Goal: Task Accomplishment & Management: Use online tool/utility

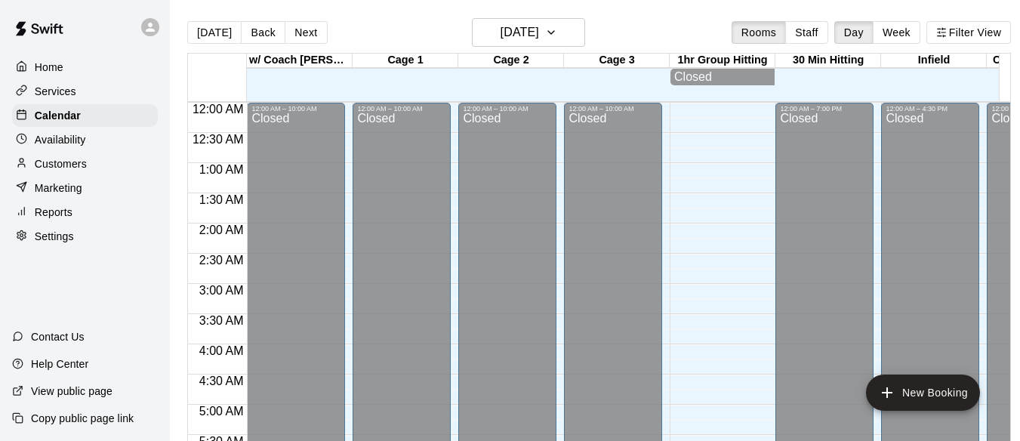
scroll to position [924, 0]
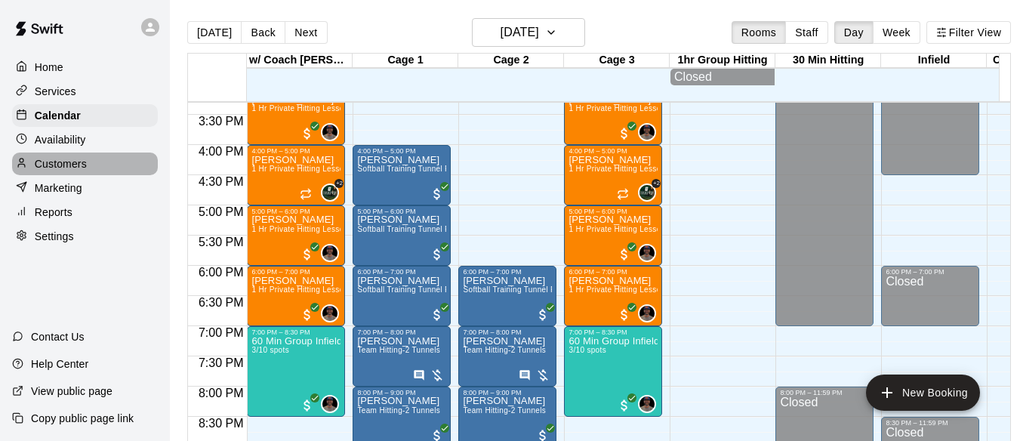
click at [82, 166] on p "Customers" at bounding box center [61, 163] width 52 height 15
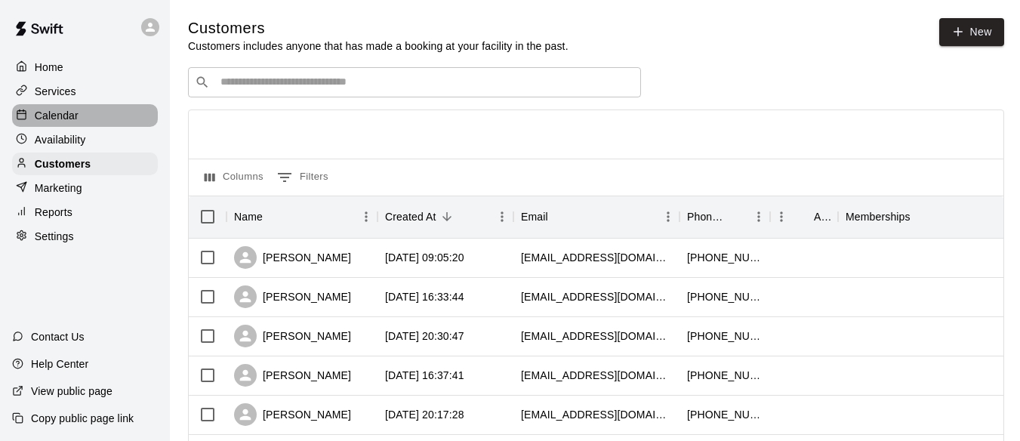
click at [88, 114] on div "Calendar" at bounding box center [85, 115] width 146 height 23
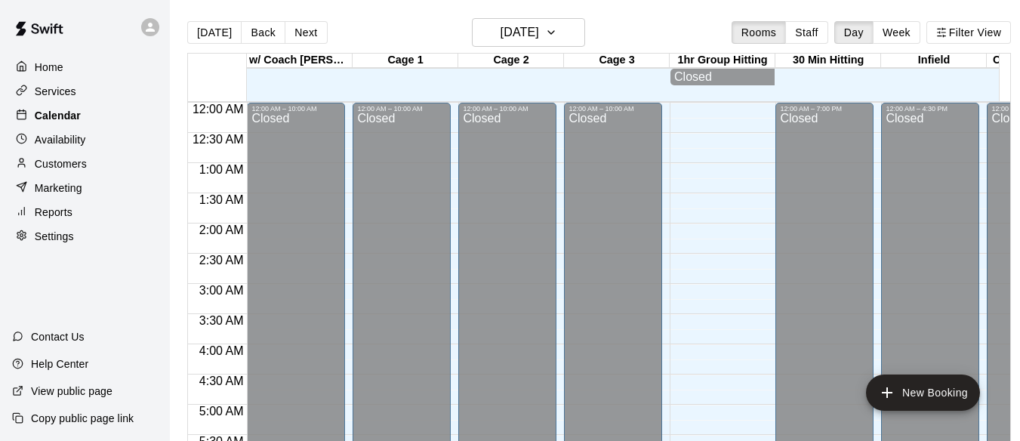
scroll to position [863, 0]
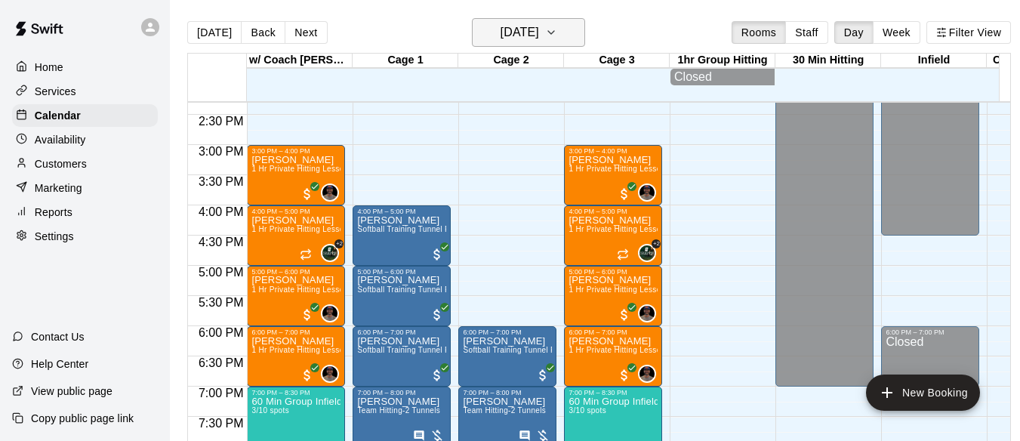
click at [570, 27] on button "[DATE]" at bounding box center [528, 32] width 113 height 29
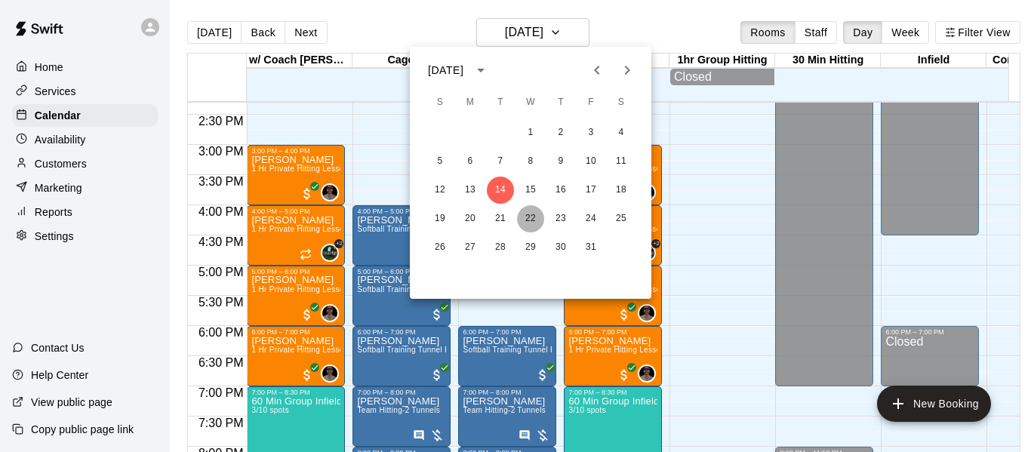
click at [536, 220] on button "22" at bounding box center [530, 218] width 27 height 27
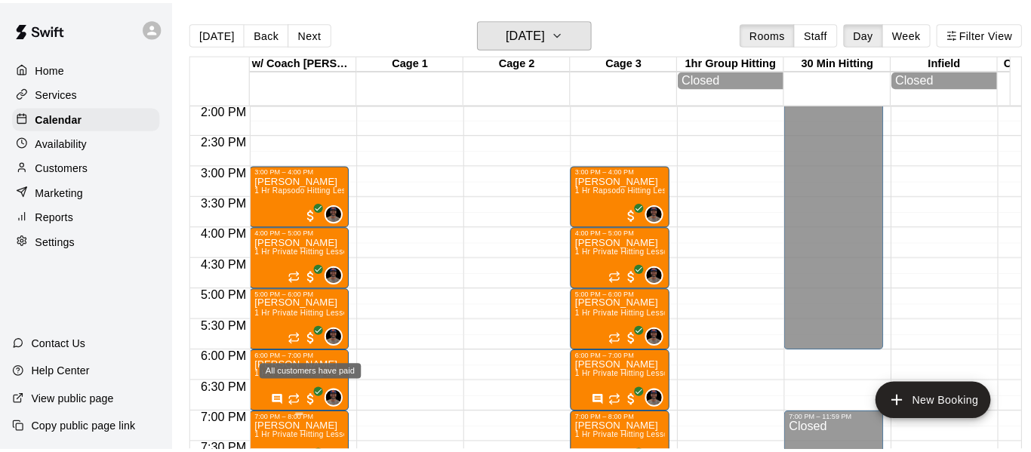
scroll to position [813, 0]
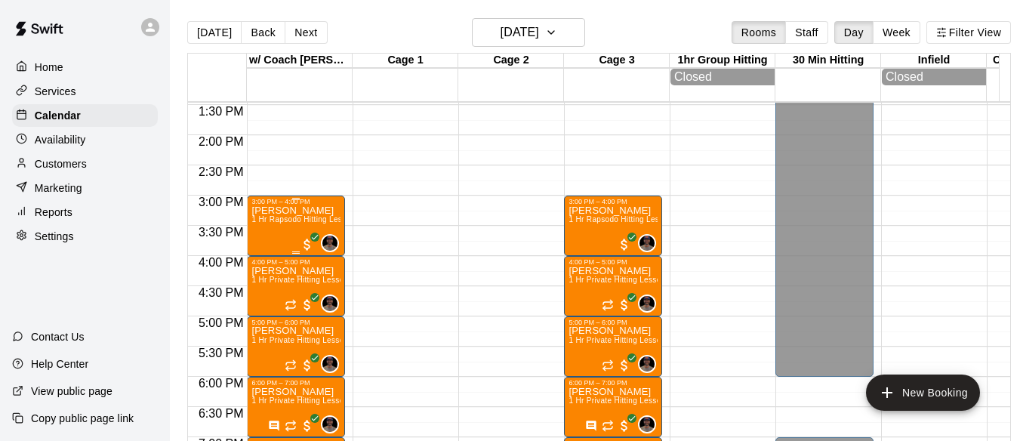
click at [278, 211] on p "[PERSON_NAME]" at bounding box center [295, 211] width 89 height 0
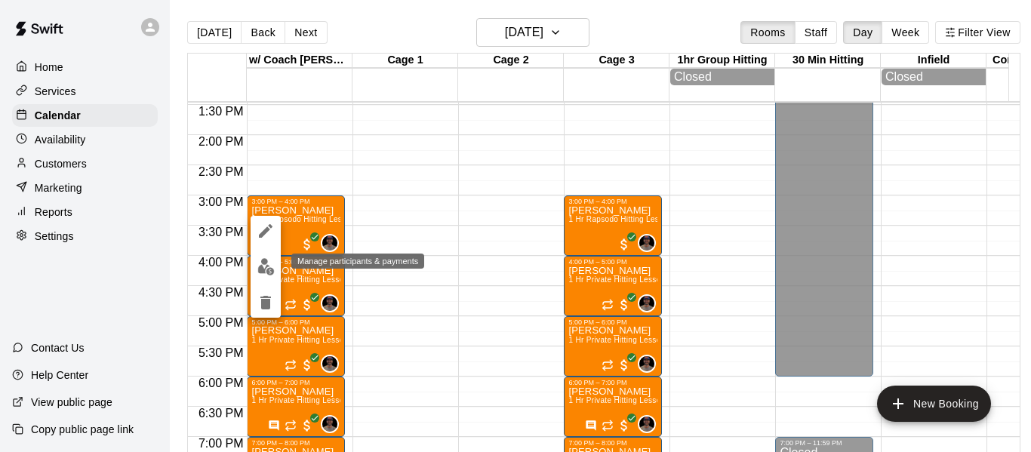
click at [264, 269] on img "edit" at bounding box center [265, 266] width 17 height 17
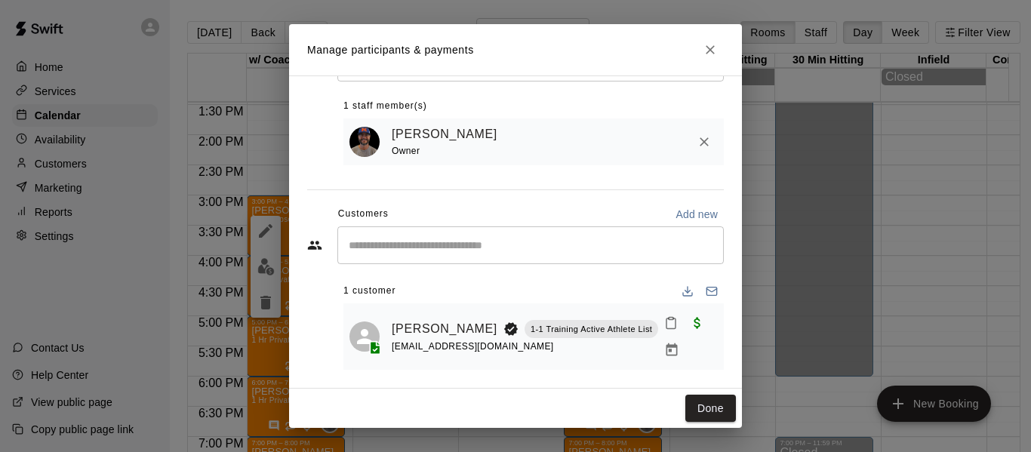
scroll to position [82, 0]
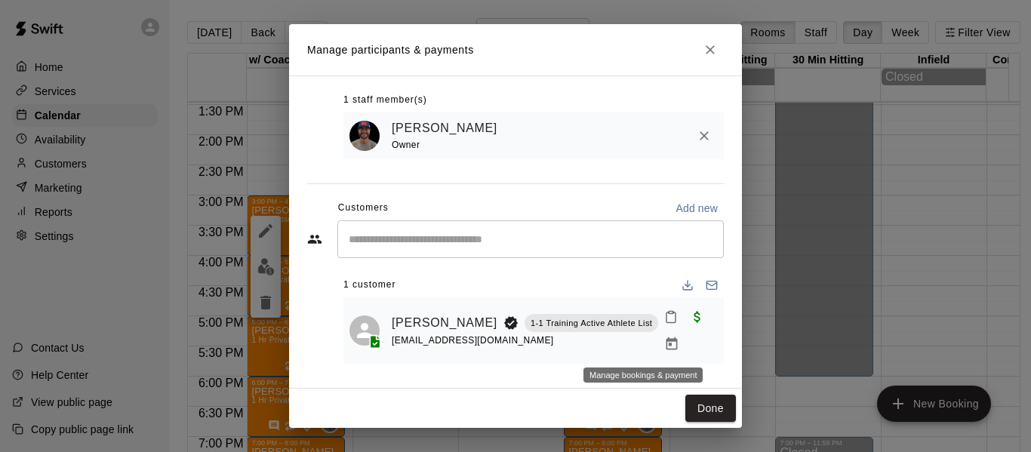
click at [664, 344] on icon "Manage bookings & payment" at bounding box center [671, 344] width 15 height 15
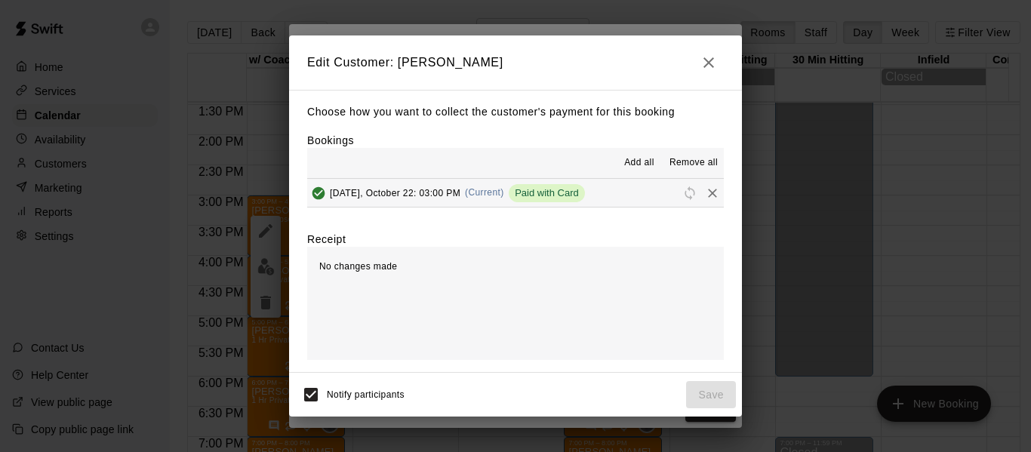
click at [639, 193] on button "[DATE], October 22: 03:00 PM (Current) Paid with Card" at bounding box center [515, 193] width 417 height 28
click at [706, 194] on icon "Remove" at bounding box center [712, 193] width 15 height 15
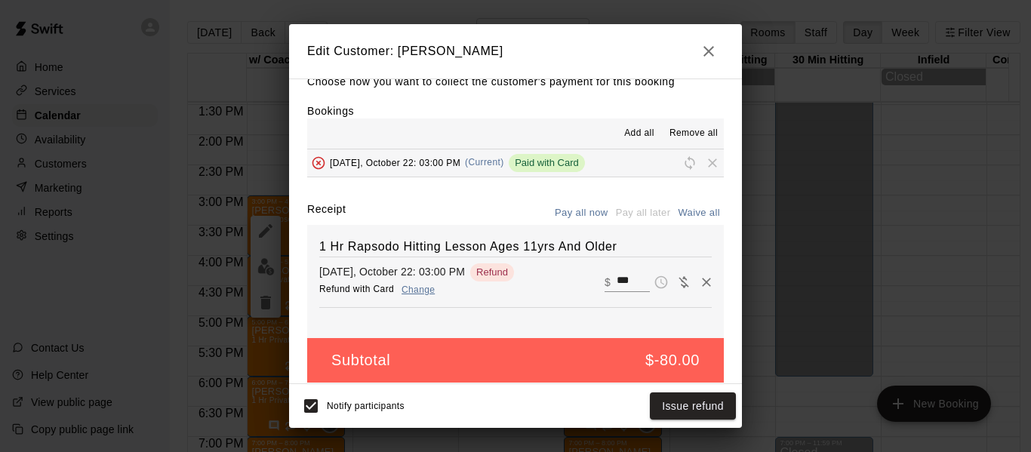
scroll to position [32, 0]
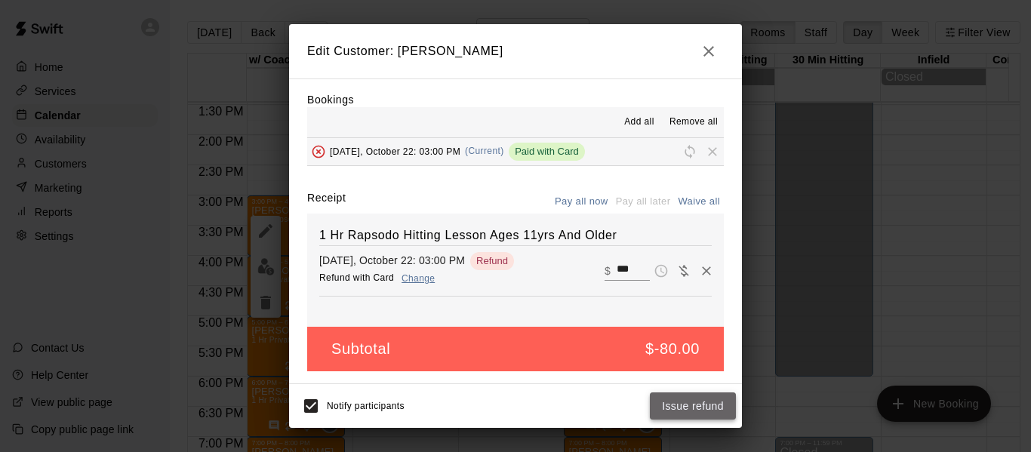
click at [668, 410] on button "Issue refund" at bounding box center [693, 406] width 86 height 28
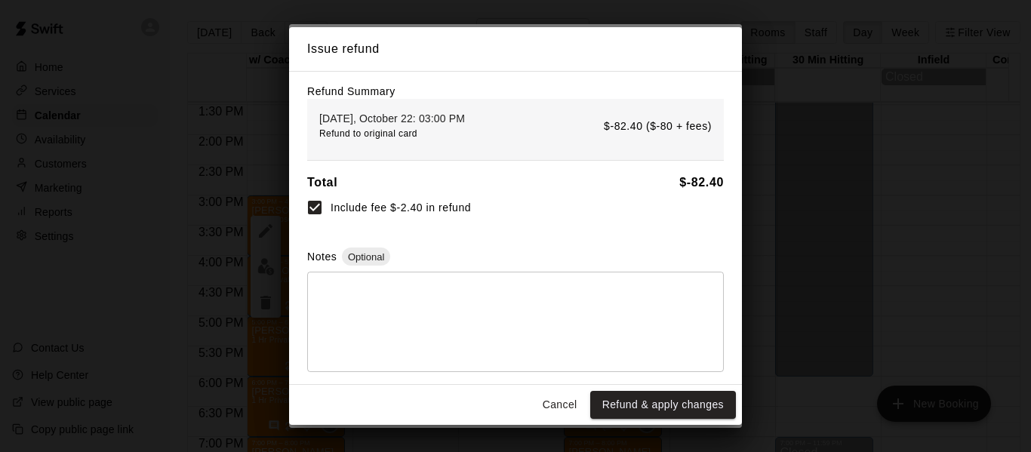
click at [669, 408] on button "Refund & apply changes" at bounding box center [663, 405] width 146 height 28
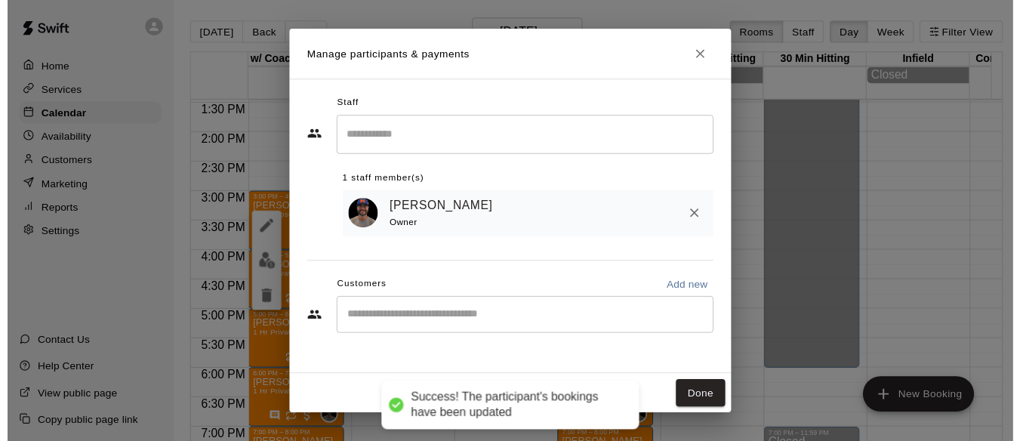
scroll to position [0, 0]
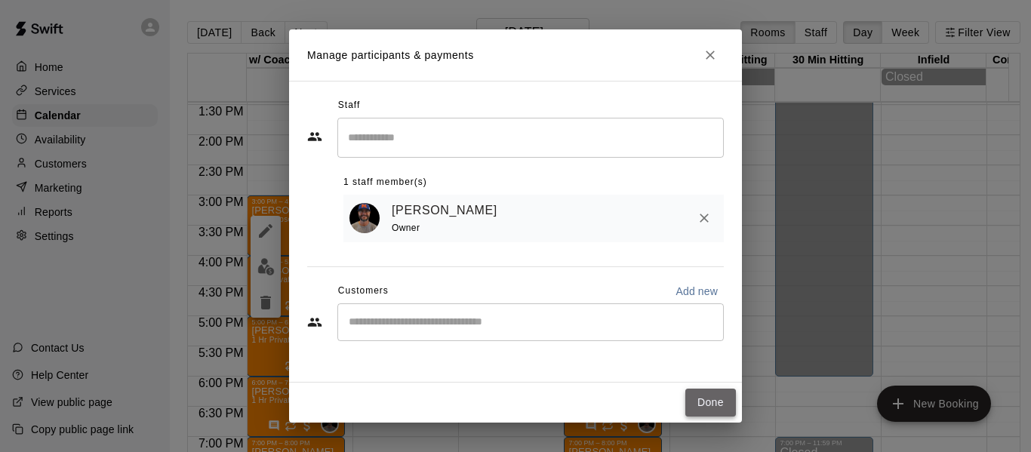
click at [719, 403] on button "Done" at bounding box center [710, 403] width 51 height 28
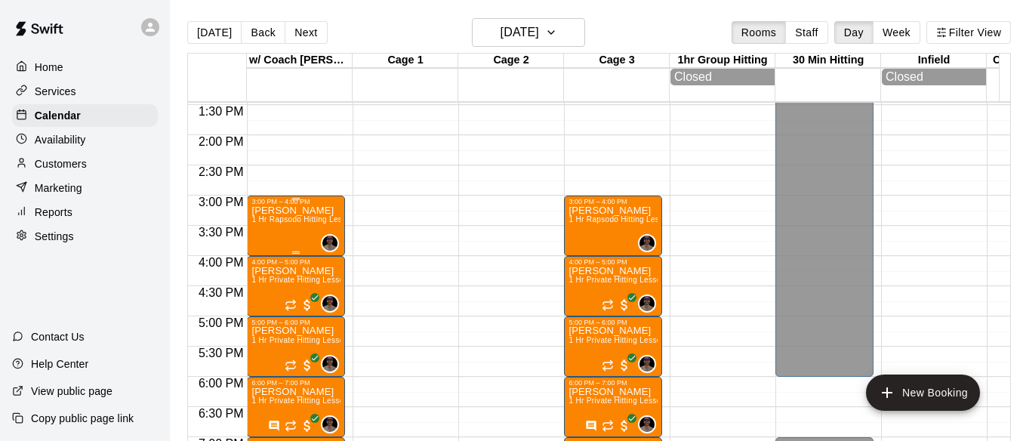
click at [297, 223] on span "1 Hr Rapsodo Hitting Lesson Ages 11yrs And Older" at bounding box center [342, 219] width 183 height 8
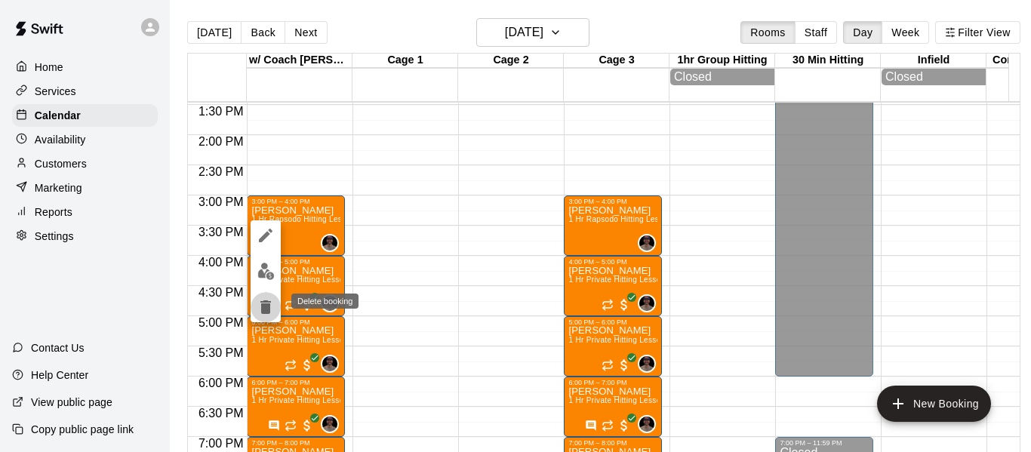
click at [269, 306] on icon "delete" at bounding box center [265, 307] width 11 height 14
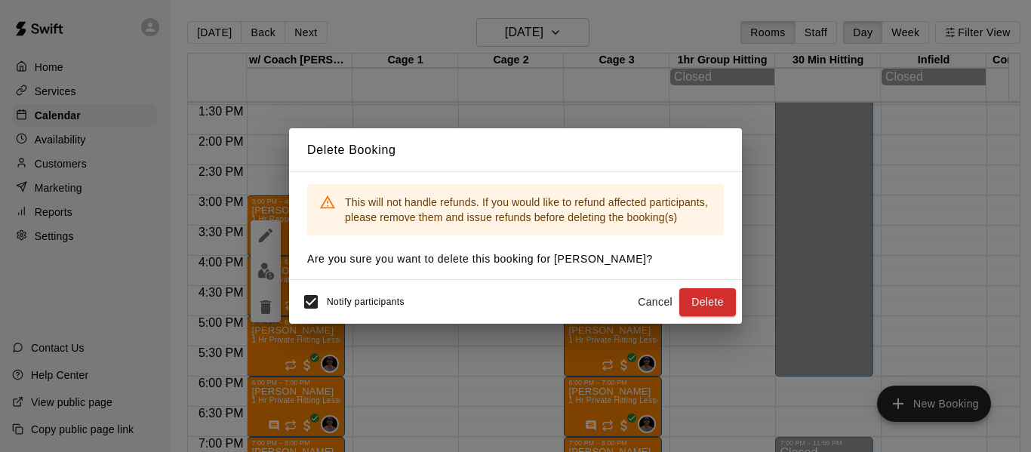
click at [710, 300] on button "Delete" at bounding box center [707, 302] width 57 height 28
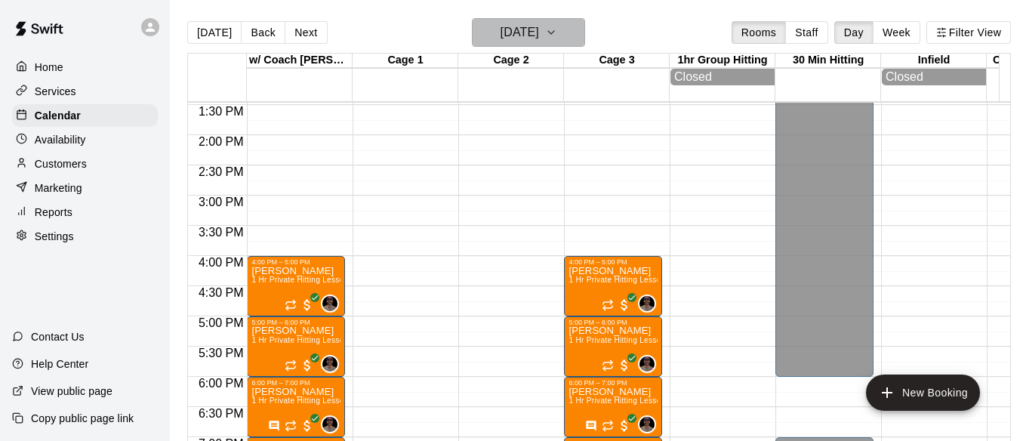
click at [557, 27] on icon "button" at bounding box center [551, 32] width 12 height 18
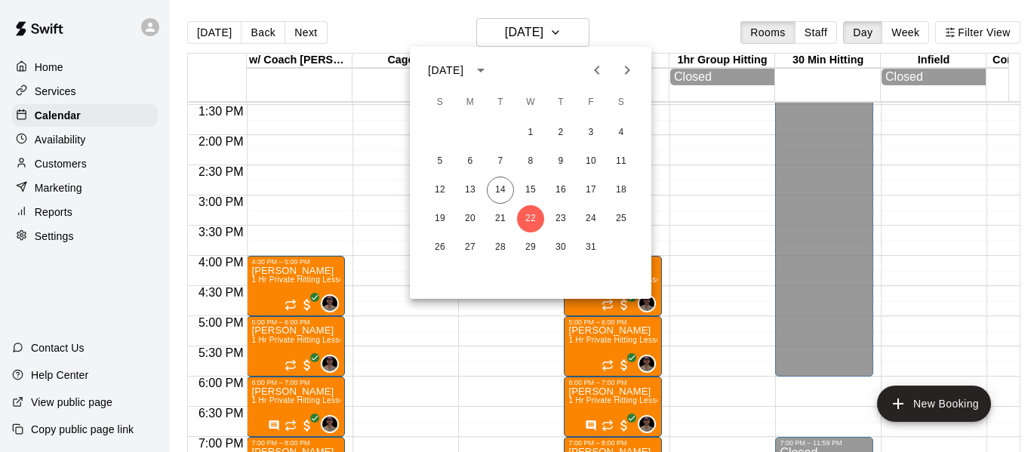
click at [634, 68] on icon "Next month" at bounding box center [627, 70] width 18 height 18
click at [531, 162] on button "5" at bounding box center [530, 161] width 27 height 27
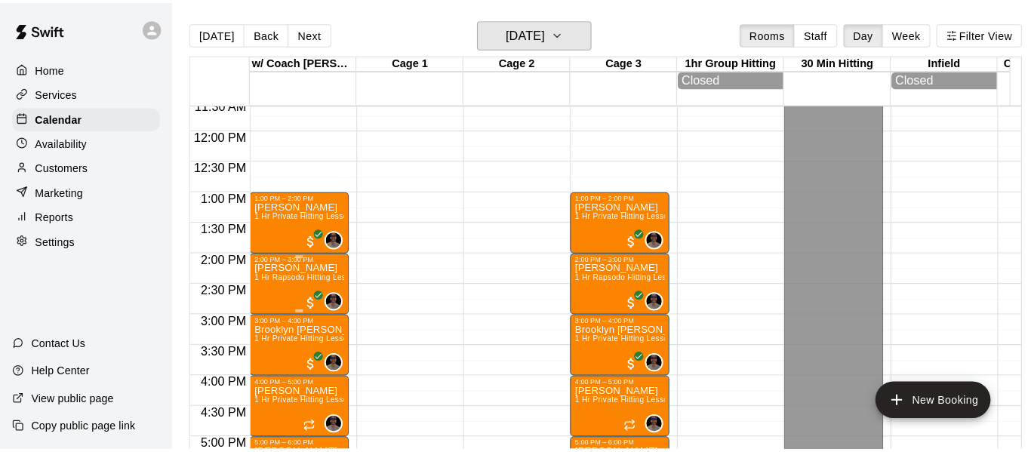
scroll to position [712, 0]
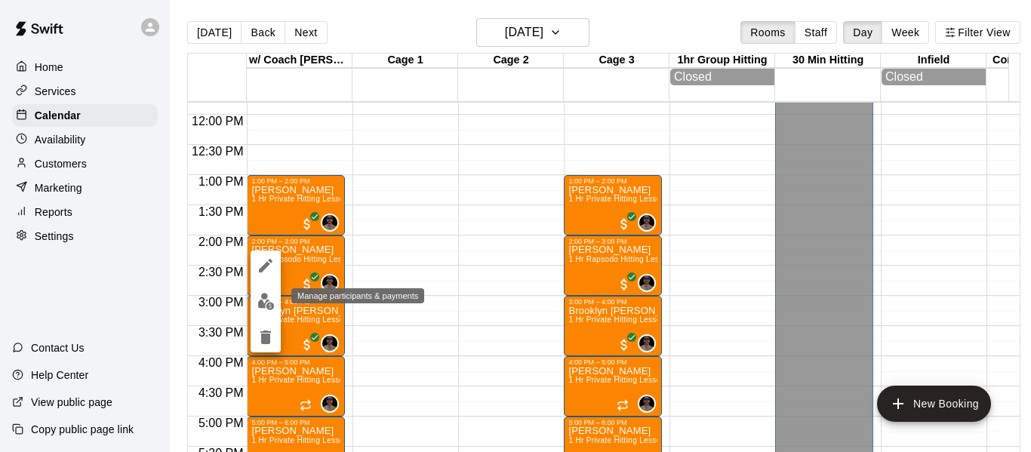
click at [263, 305] on img "edit" at bounding box center [265, 301] width 17 height 17
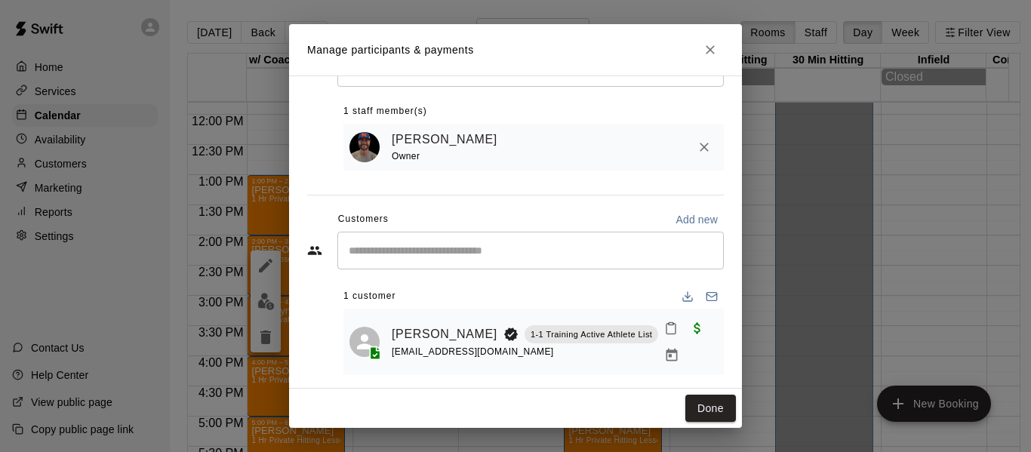
scroll to position [82, 0]
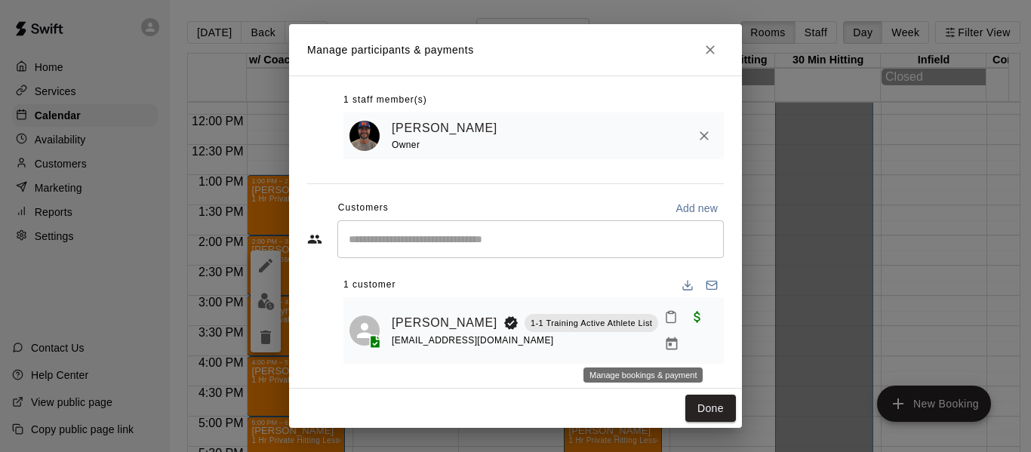
click at [664, 341] on icon "Manage bookings & payment" at bounding box center [671, 344] width 15 height 15
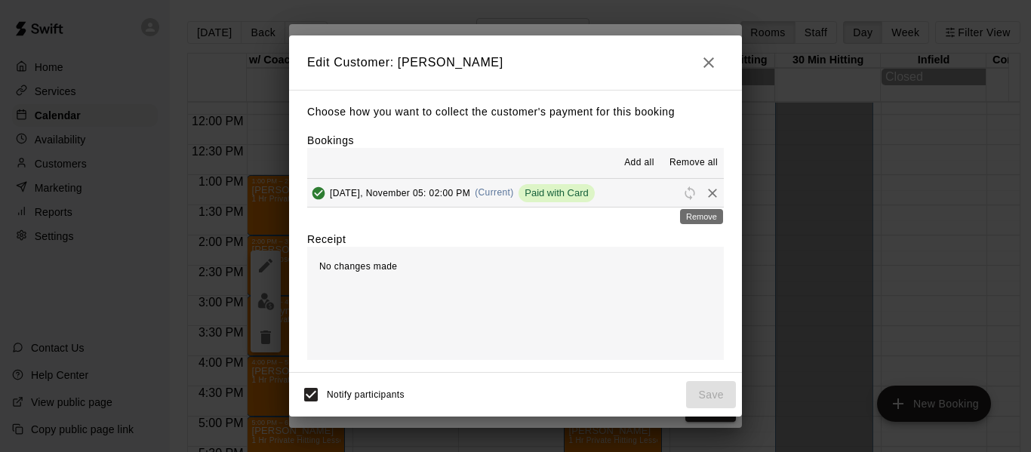
click at [705, 189] on icon "Remove" at bounding box center [712, 193] width 15 height 15
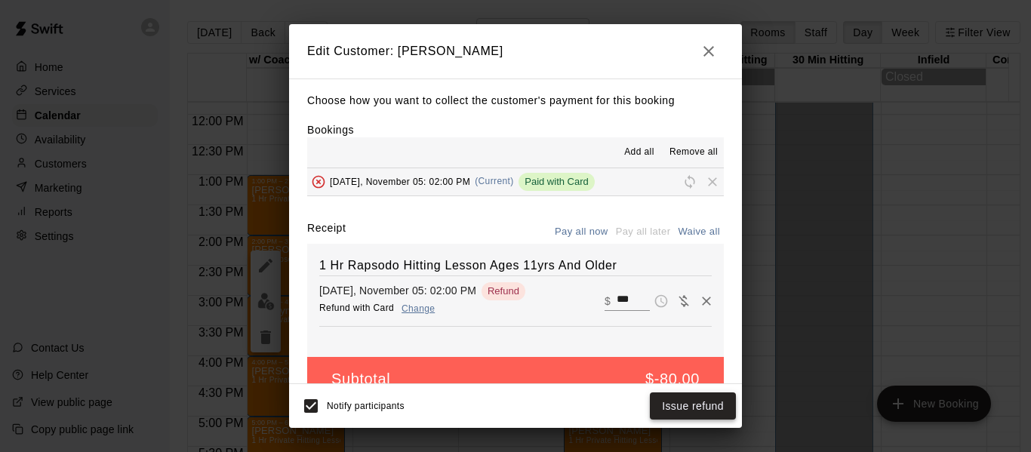
click at [690, 407] on button "Issue refund" at bounding box center [693, 406] width 86 height 28
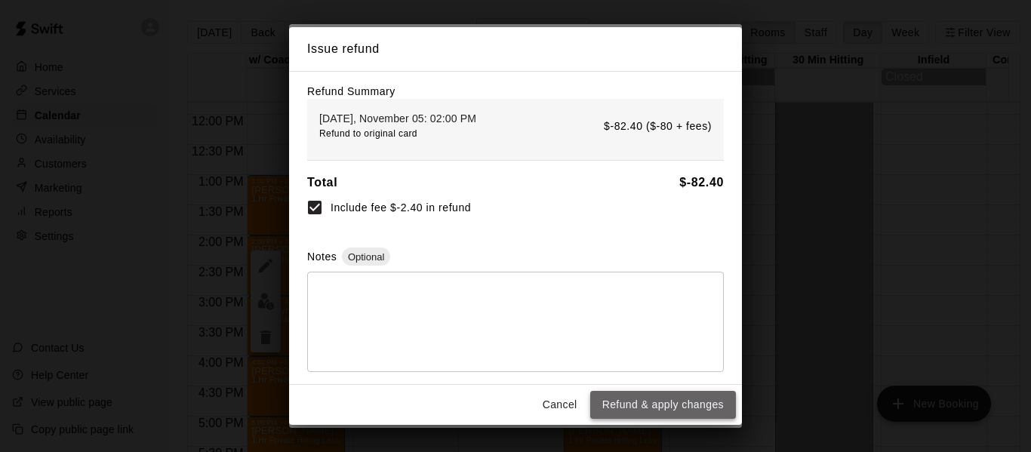
click at [690, 405] on button "Refund & apply changes" at bounding box center [663, 405] width 146 height 28
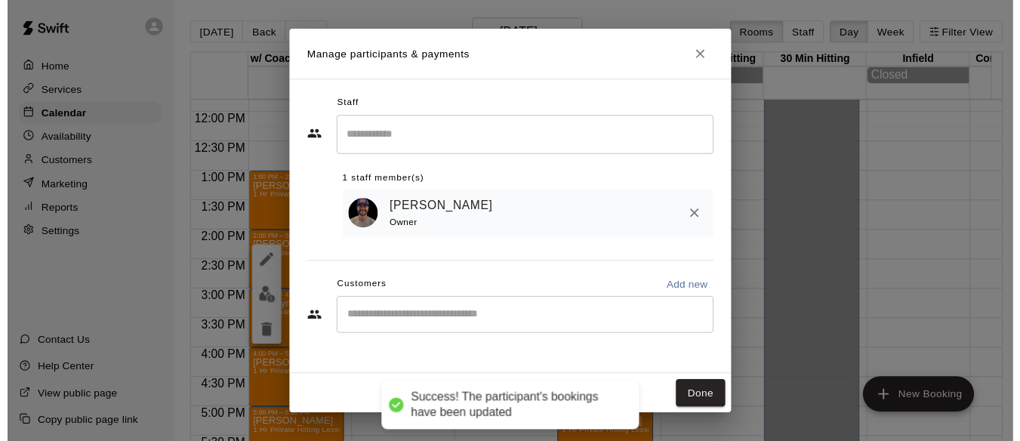
scroll to position [0, 0]
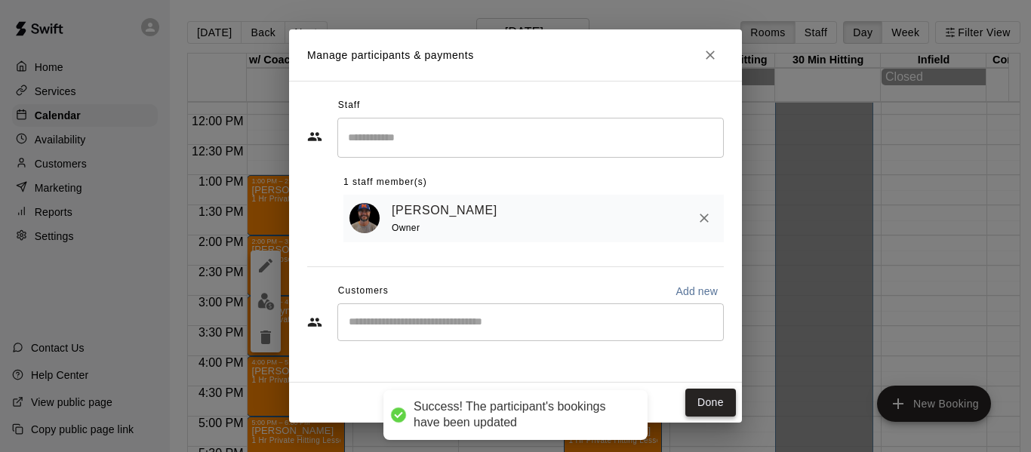
click at [709, 405] on button "Done" at bounding box center [710, 403] width 51 height 28
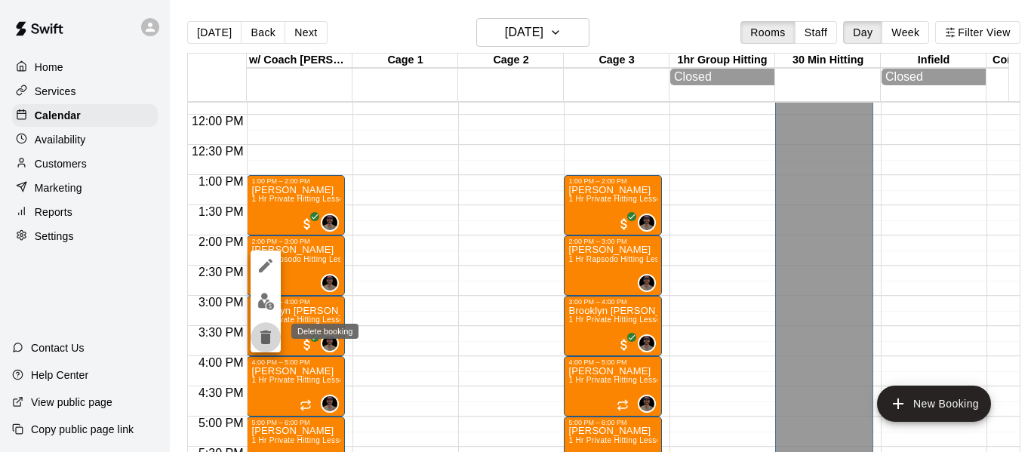
click at [262, 342] on icon "delete" at bounding box center [265, 338] width 11 height 14
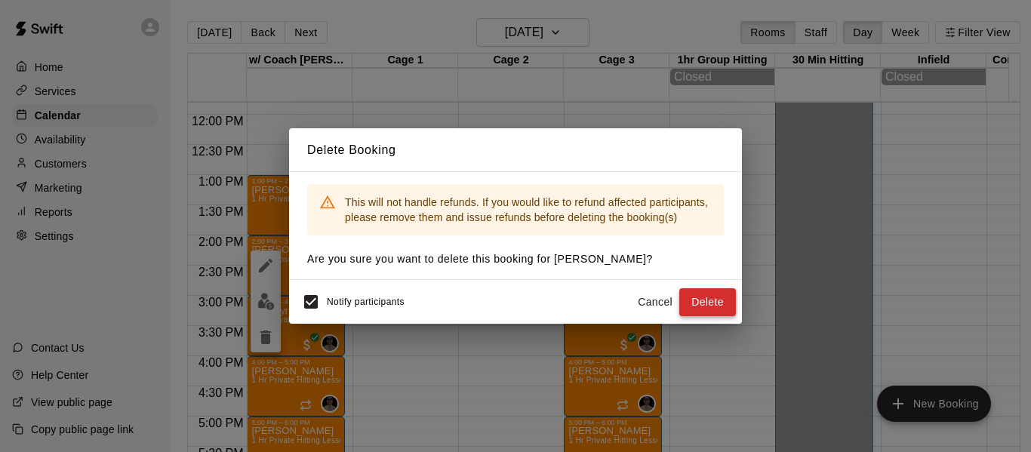
click at [694, 301] on button "Delete" at bounding box center [707, 302] width 57 height 28
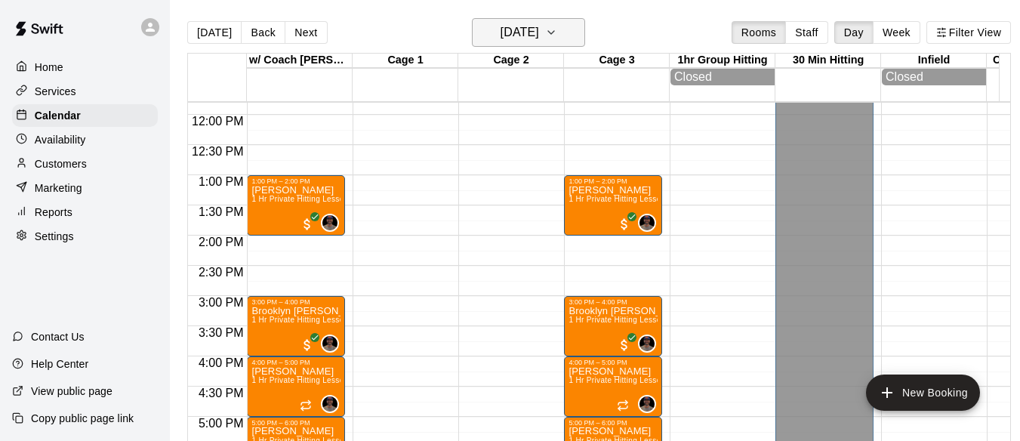
click at [585, 28] on button "[DATE]" at bounding box center [528, 32] width 113 height 29
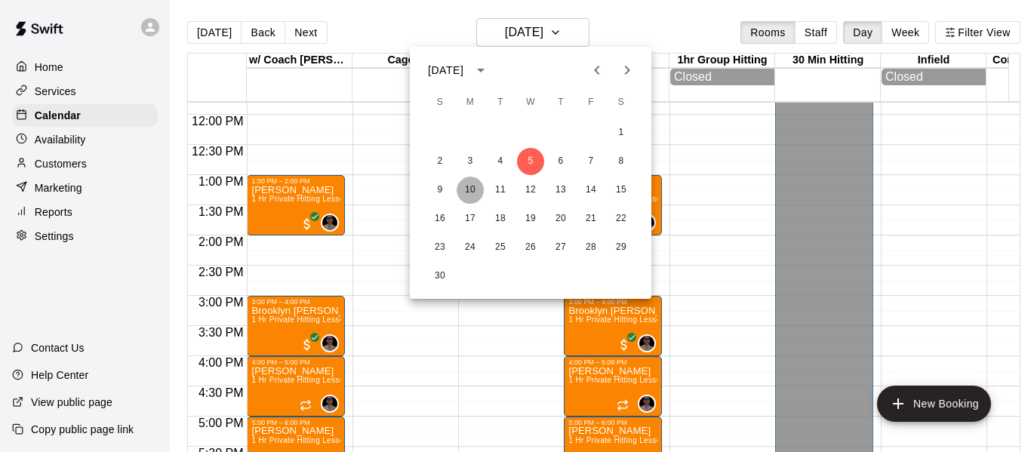
click at [469, 186] on button "10" at bounding box center [470, 190] width 27 height 27
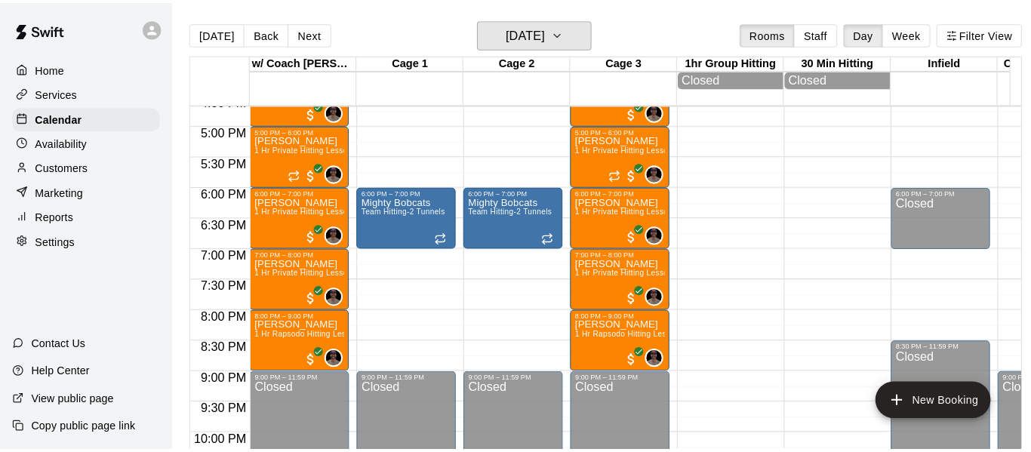
scroll to position [1014, 0]
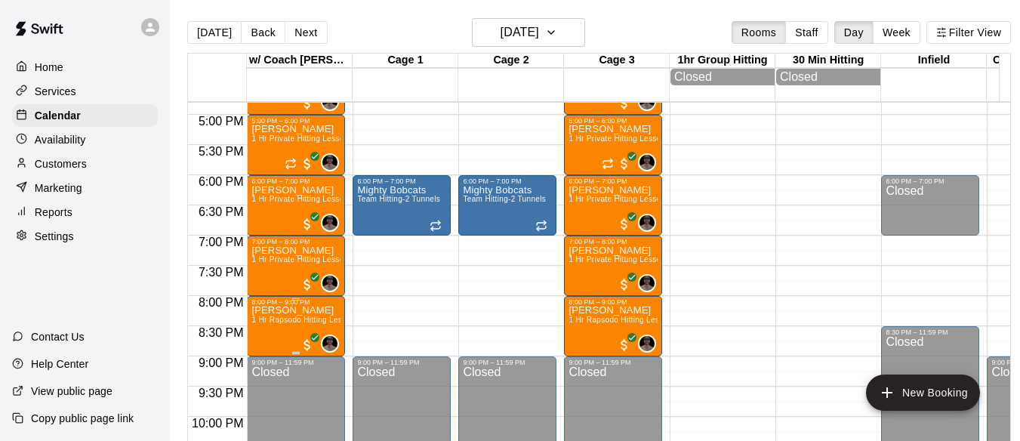
click at [290, 310] on p "[PERSON_NAME]" at bounding box center [295, 310] width 89 height 0
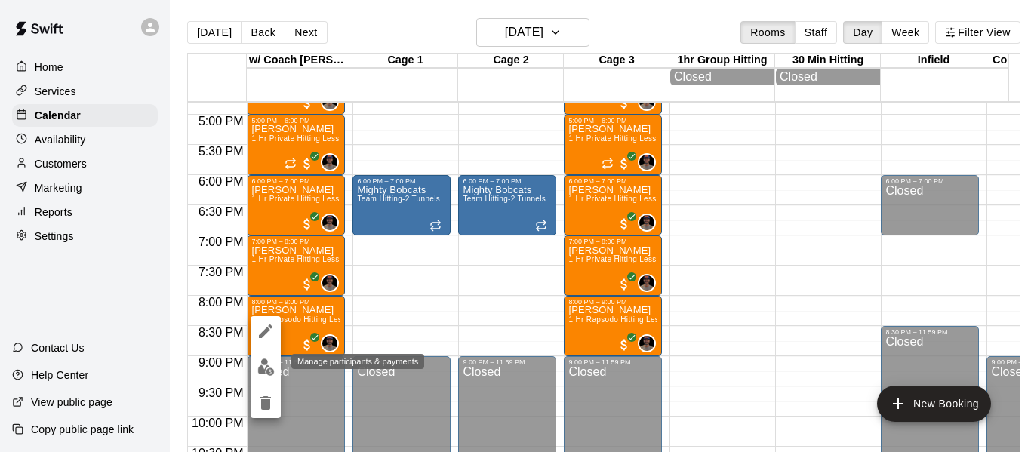
click at [263, 365] on img "edit" at bounding box center [265, 366] width 17 height 17
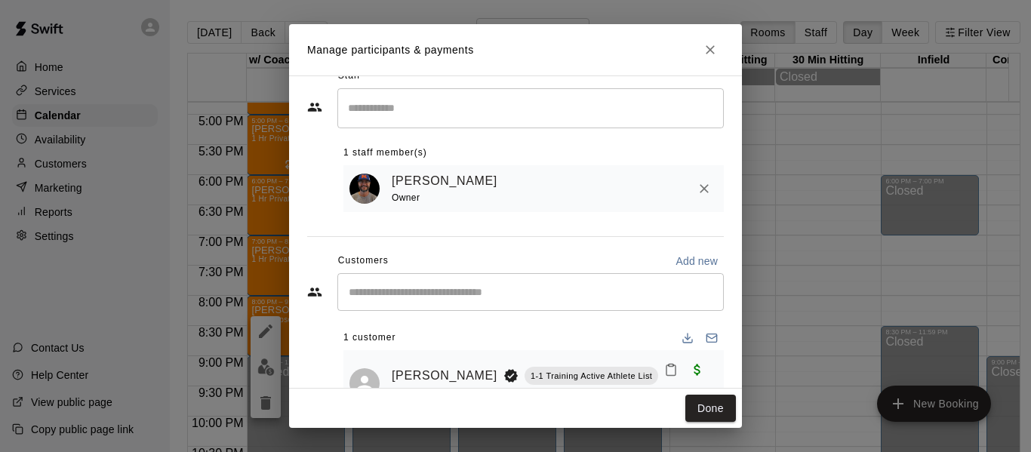
scroll to position [75, 0]
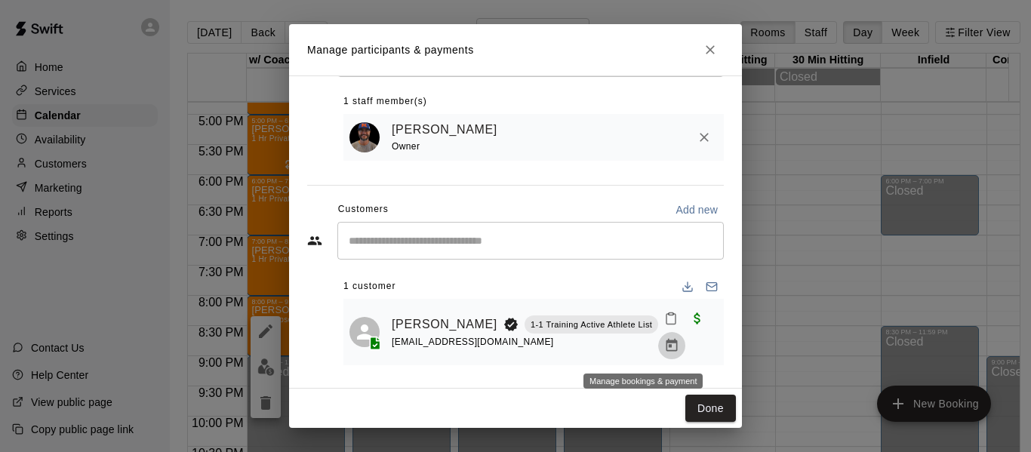
click at [664, 347] on icon "Manage bookings & payment" at bounding box center [671, 345] width 15 height 15
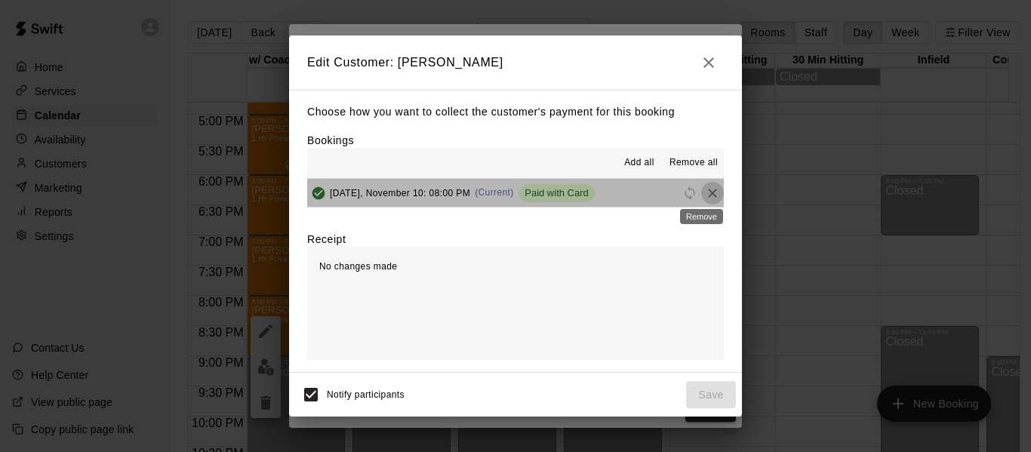
click at [708, 192] on icon "Remove" at bounding box center [712, 193] width 9 height 9
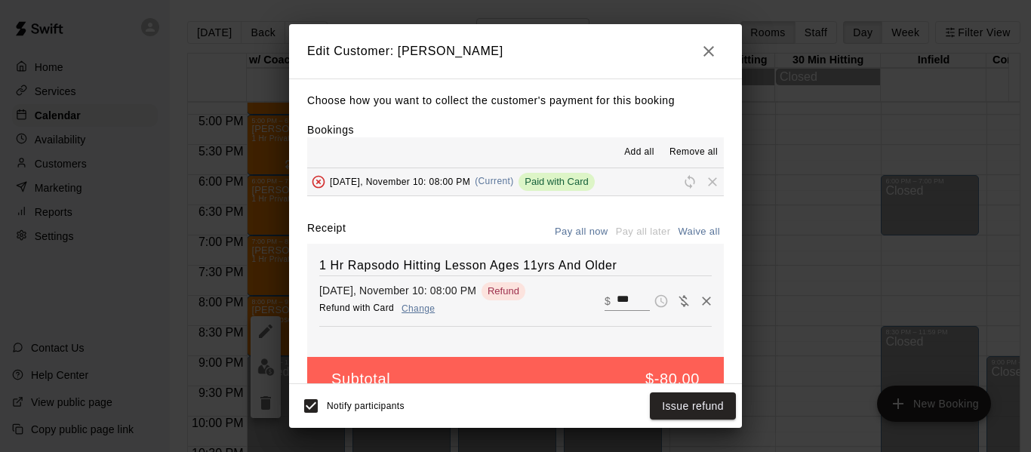
scroll to position [32, 0]
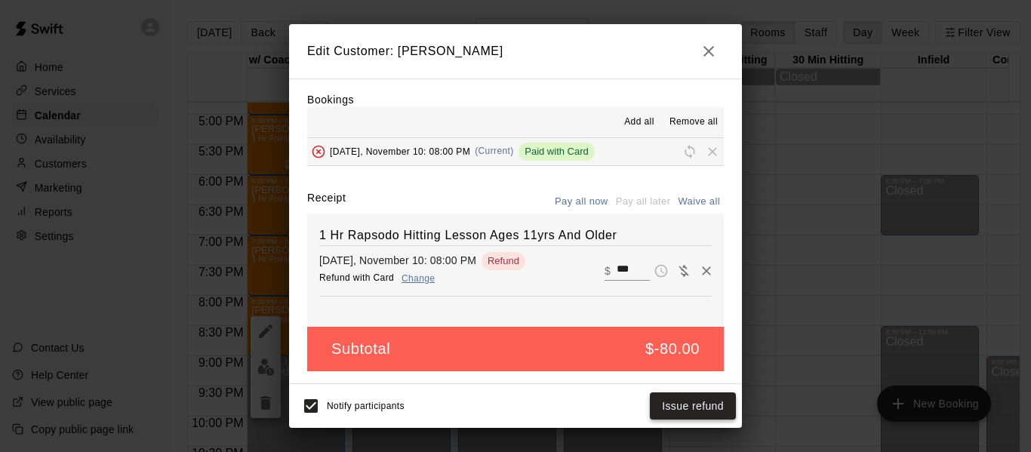
click at [675, 406] on button "Issue refund" at bounding box center [693, 406] width 86 height 28
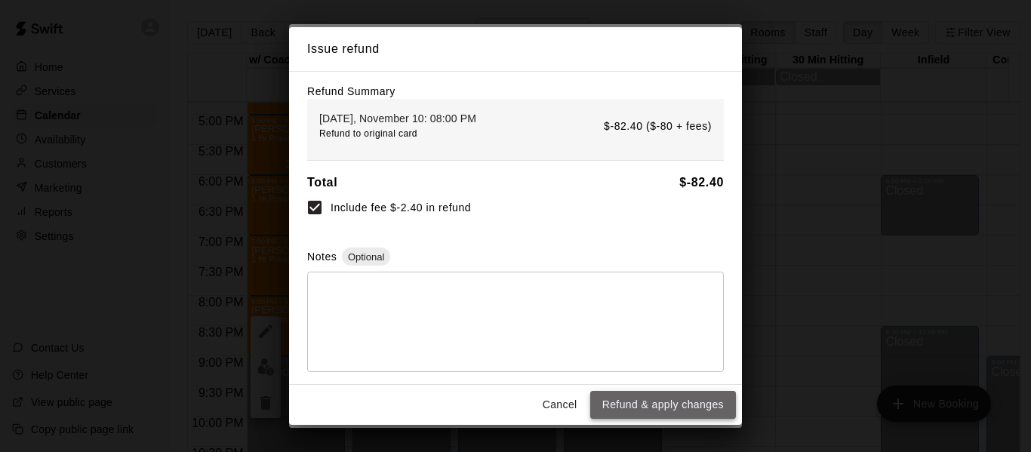
click at [689, 402] on button "Refund & apply changes" at bounding box center [663, 405] width 146 height 28
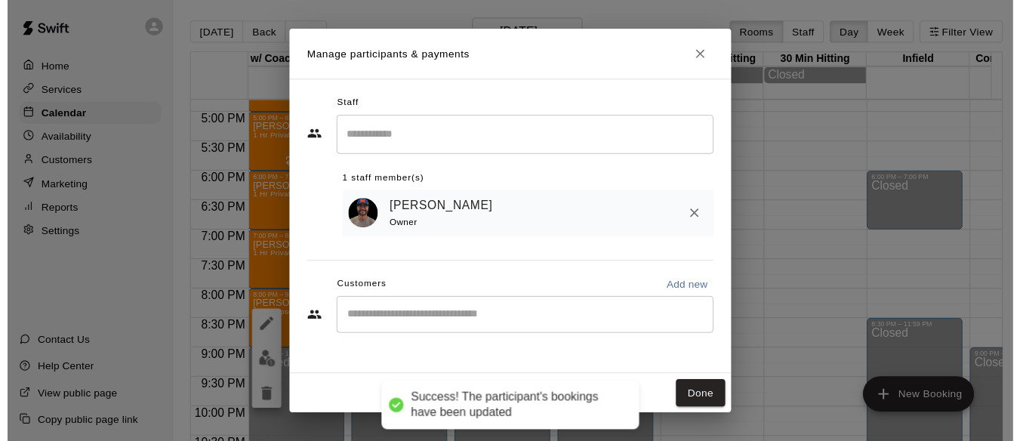
scroll to position [0, 0]
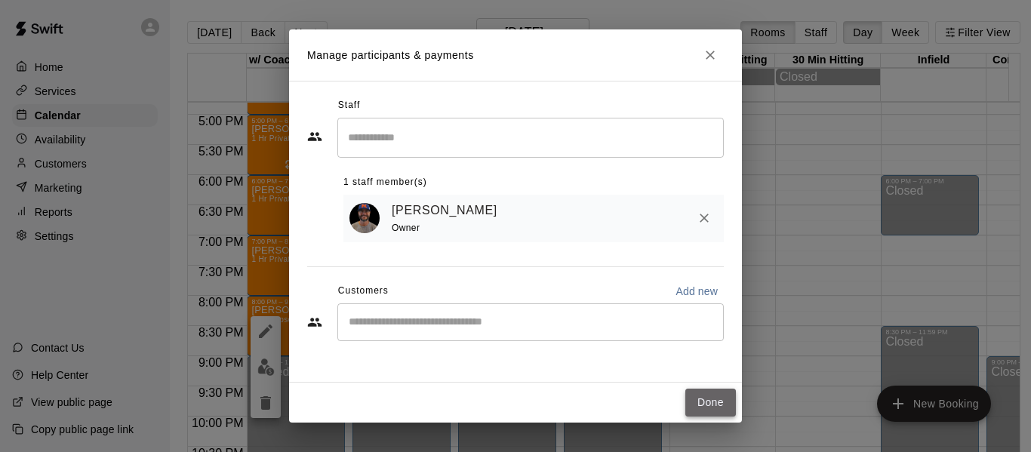
click at [709, 399] on button "Done" at bounding box center [710, 403] width 51 height 28
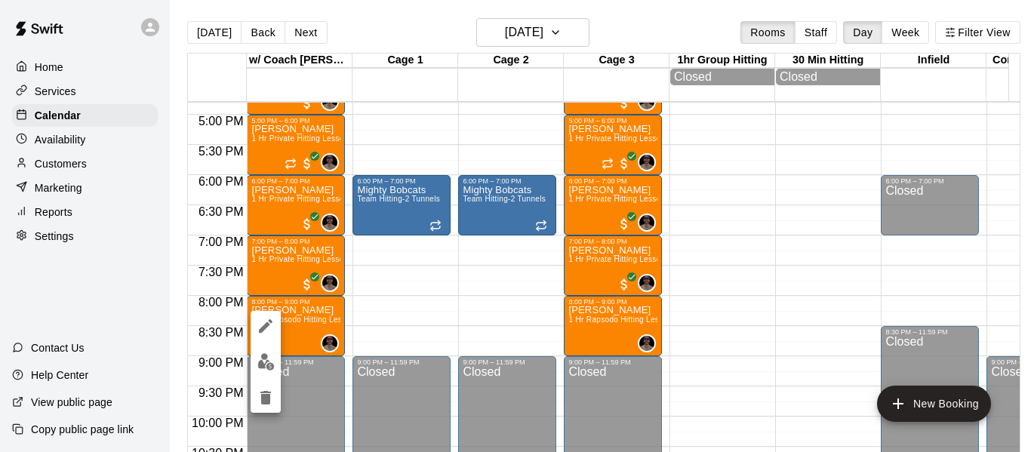
click at [260, 401] on icon "delete" at bounding box center [266, 398] width 18 height 18
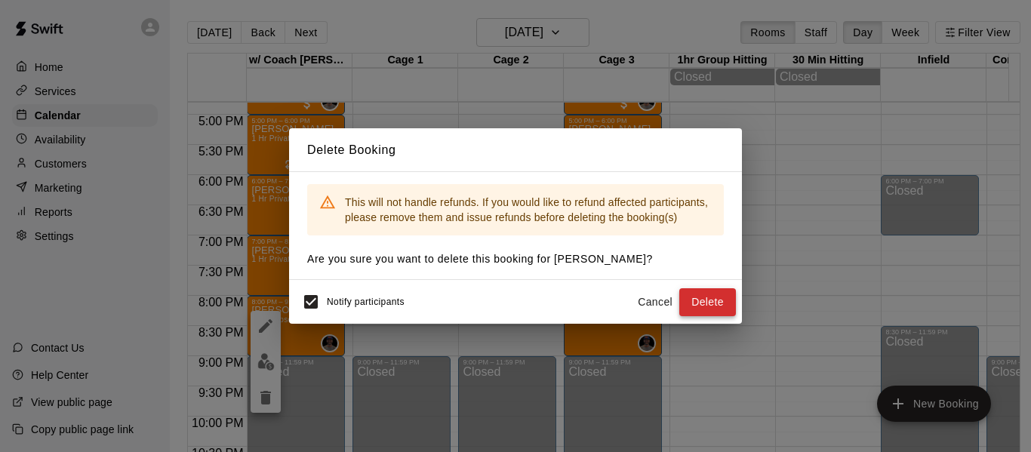
click at [697, 295] on button "Delete" at bounding box center [707, 302] width 57 height 28
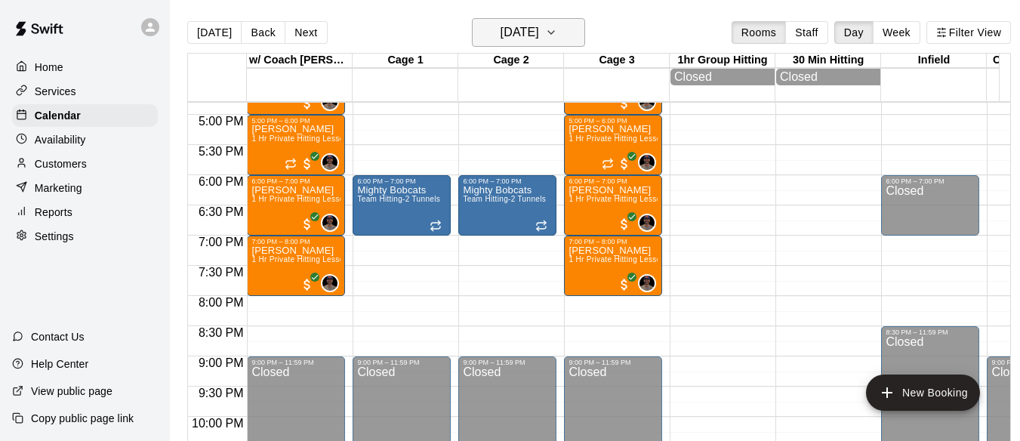
click at [557, 29] on icon "button" at bounding box center [551, 32] width 12 height 18
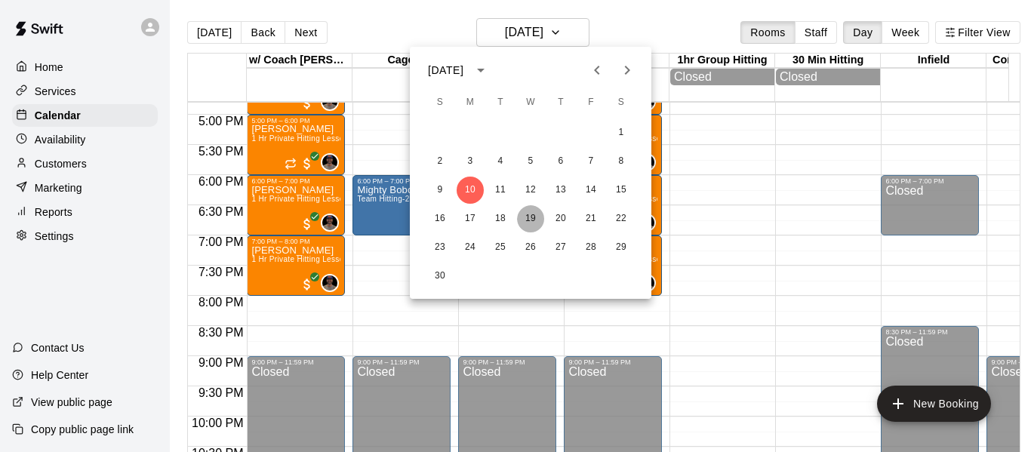
click at [530, 220] on button "19" at bounding box center [530, 218] width 27 height 27
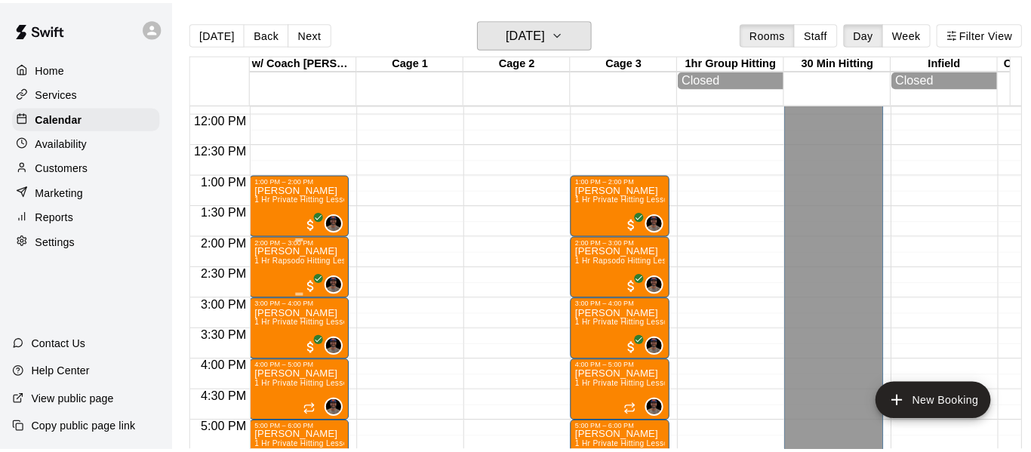
scroll to position [712, 0]
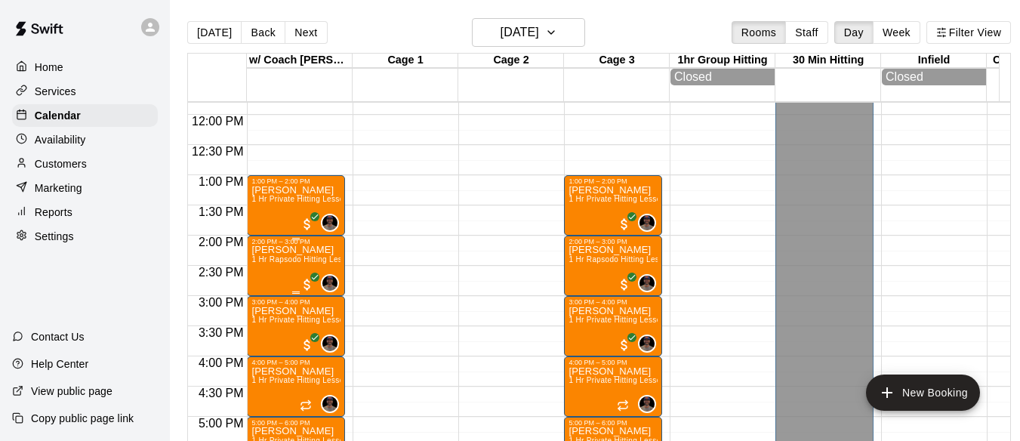
click at [294, 263] on span "1 Hr Rapsodo Hitting Lesson Ages 11yrs And Older" at bounding box center [342, 259] width 183 height 8
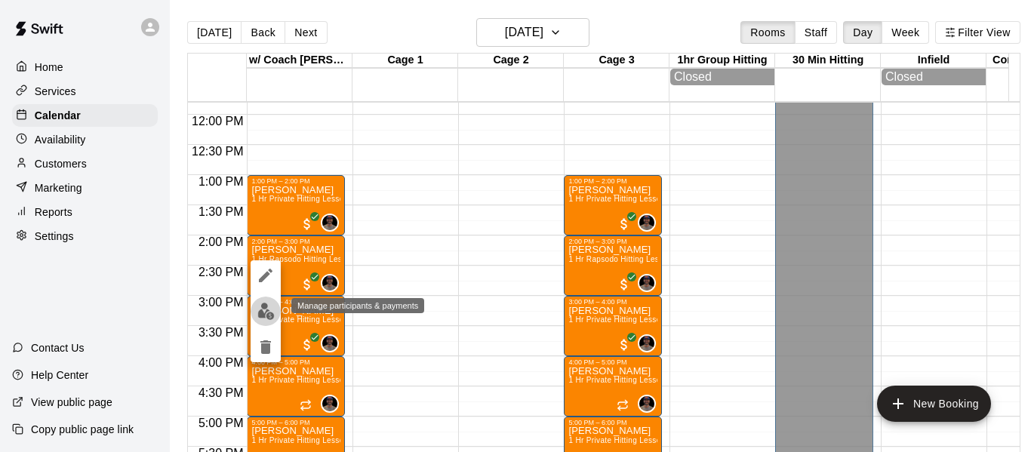
click at [267, 309] on img "edit" at bounding box center [265, 311] width 17 height 17
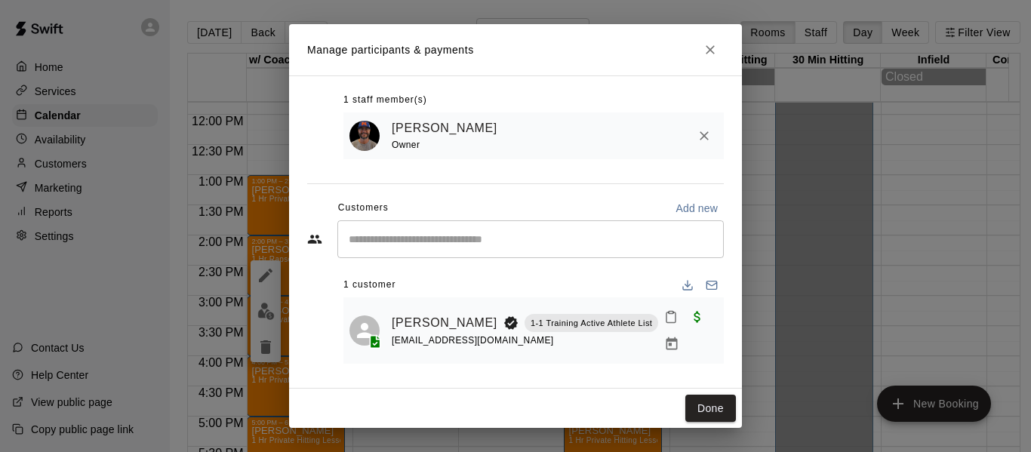
scroll to position [82, 0]
click at [664, 345] on icon "Manage bookings & payment" at bounding box center [671, 344] width 15 height 15
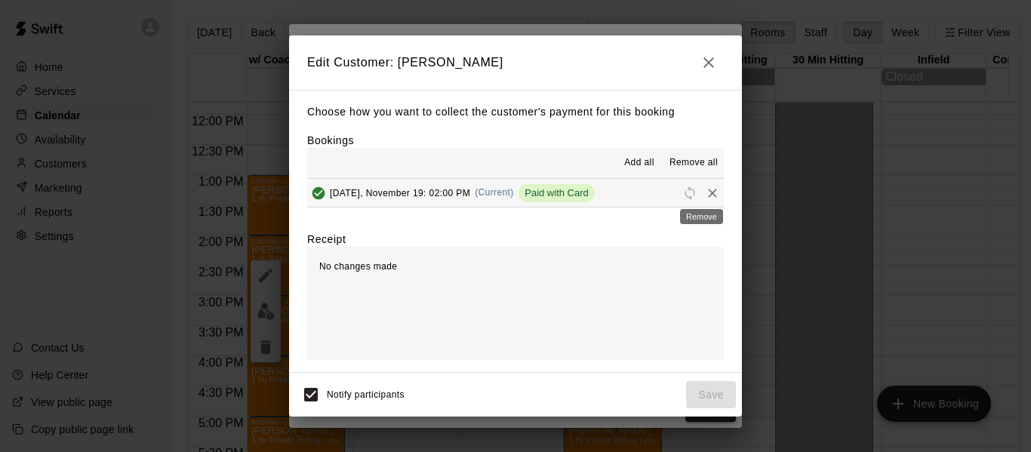
click at [706, 193] on icon "Remove" at bounding box center [712, 193] width 15 height 15
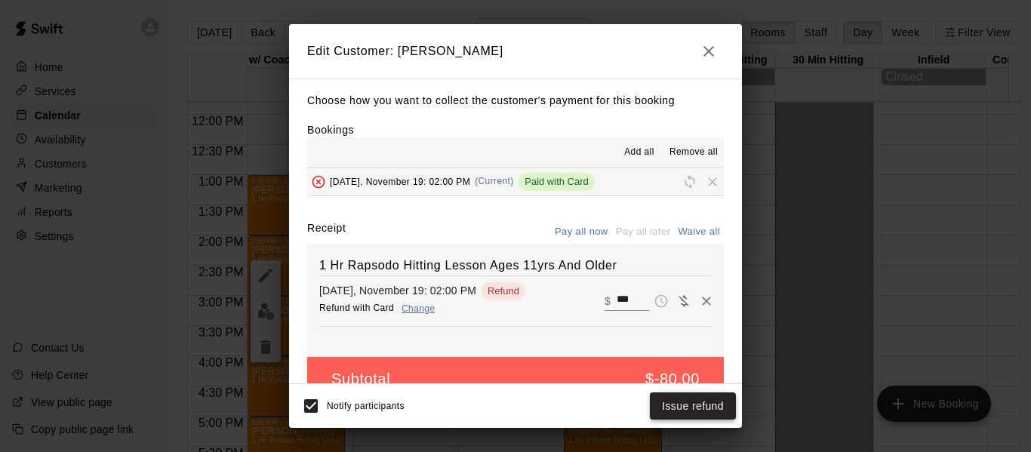
click at [692, 407] on button "Issue refund" at bounding box center [693, 406] width 86 height 28
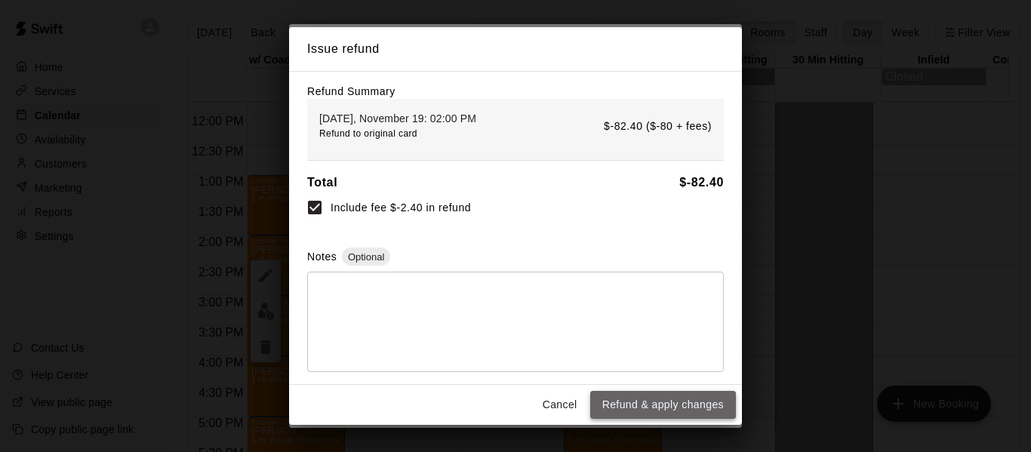
click at [688, 402] on button "Refund & apply changes" at bounding box center [663, 405] width 146 height 28
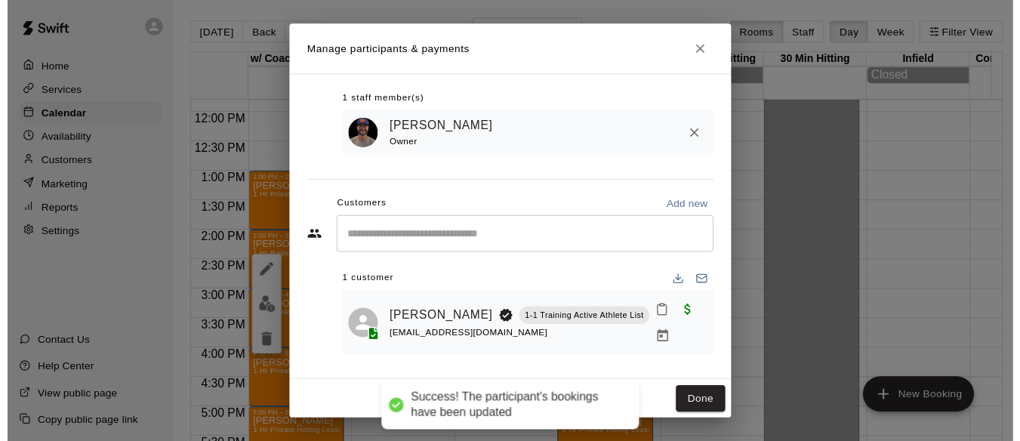
scroll to position [0, 0]
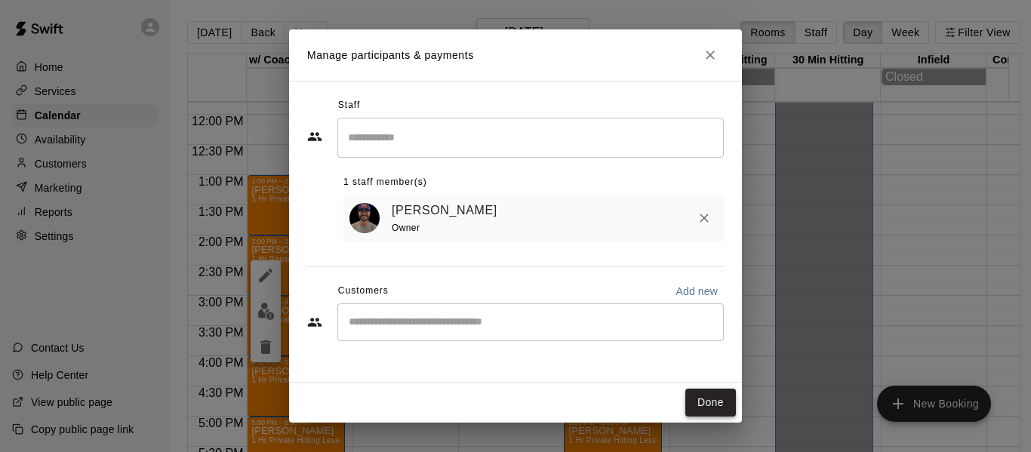
click at [715, 399] on button "Done" at bounding box center [710, 403] width 51 height 28
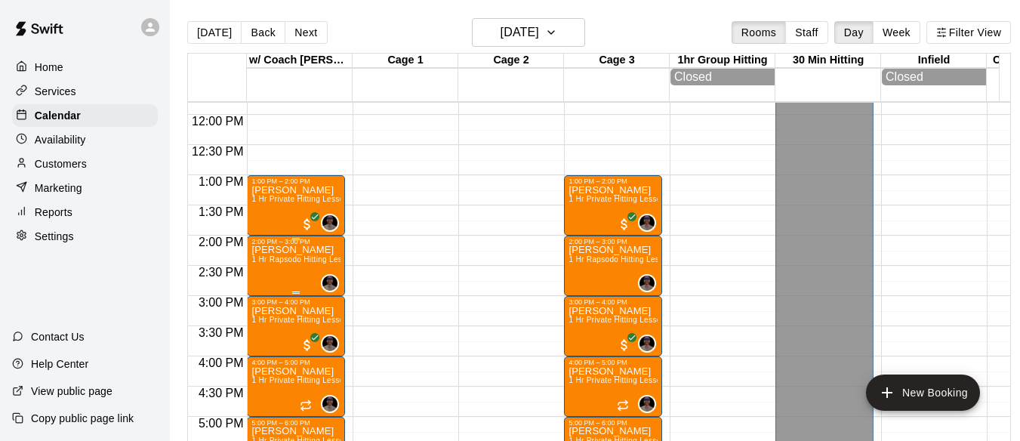
click at [291, 261] on span "1 Hr Rapsodo Hitting Lesson Ages 11yrs And Older" at bounding box center [342, 259] width 183 height 8
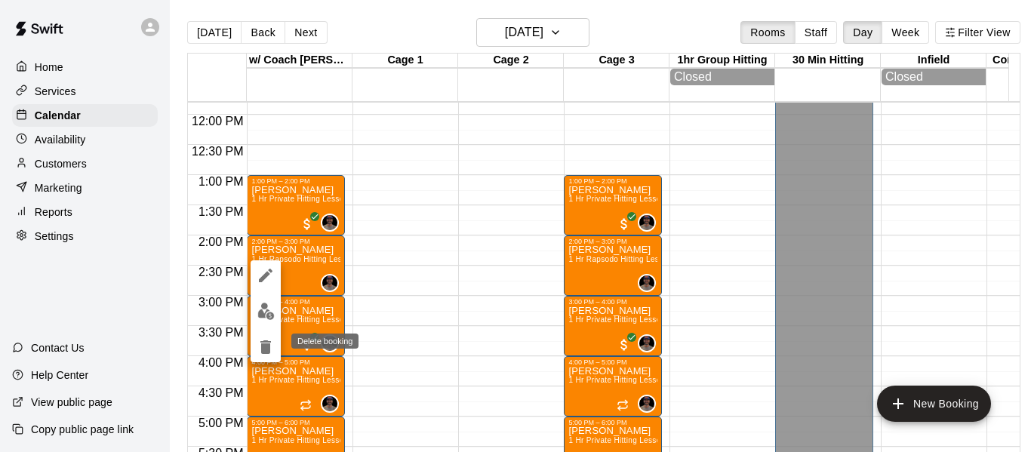
click at [264, 346] on icon "delete" at bounding box center [265, 347] width 11 height 14
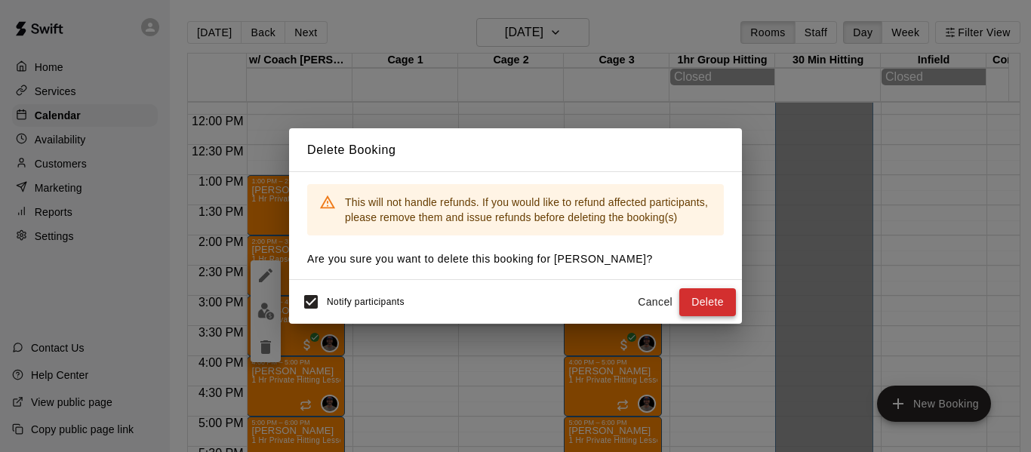
click at [709, 303] on button "Delete" at bounding box center [707, 302] width 57 height 28
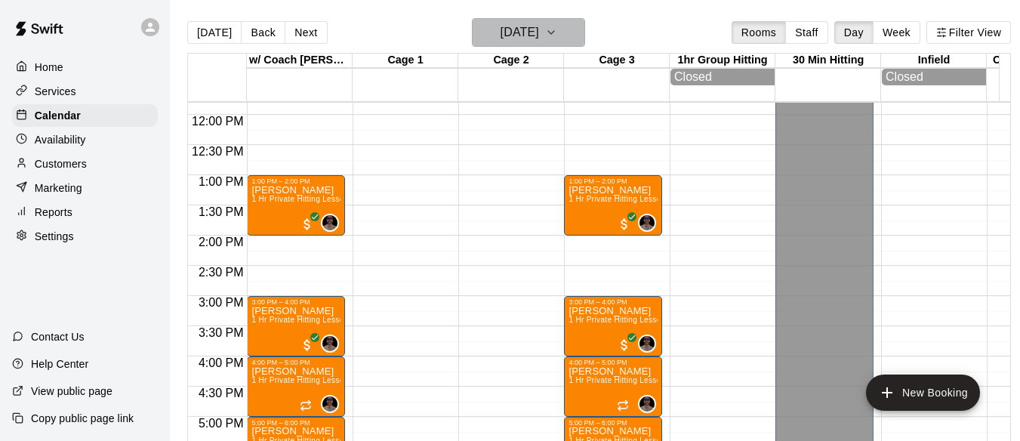
click at [557, 30] on icon "button" at bounding box center [551, 32] width 12 height 18
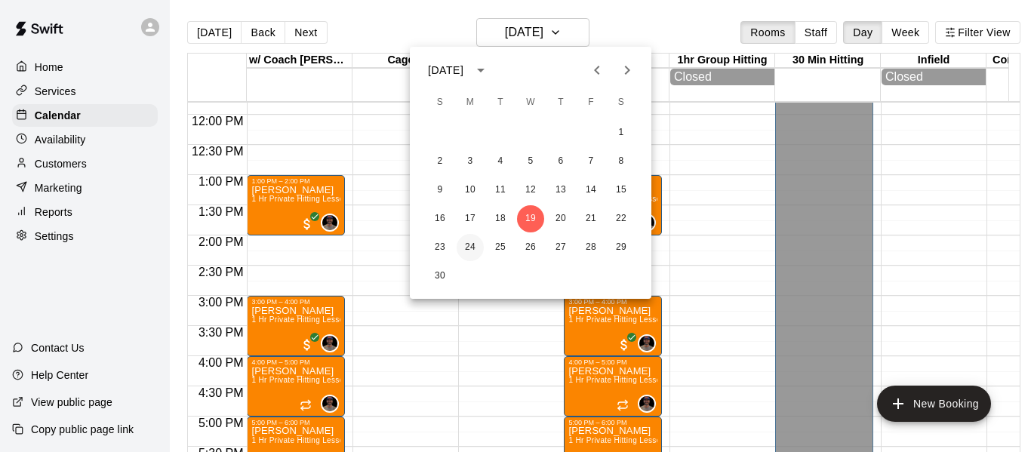
click at [470, 251] on button "24" at bounding box center [470, 247] width 27 height 27
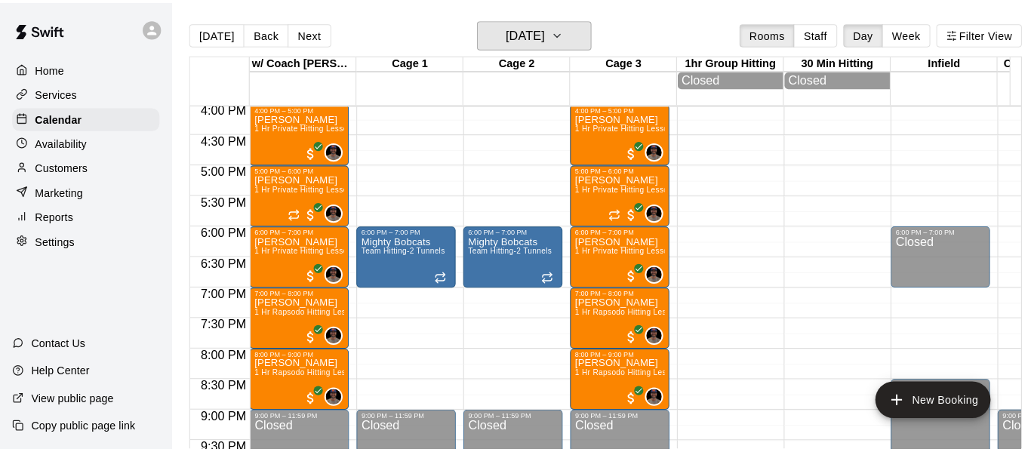
scroll to position [989, 0]
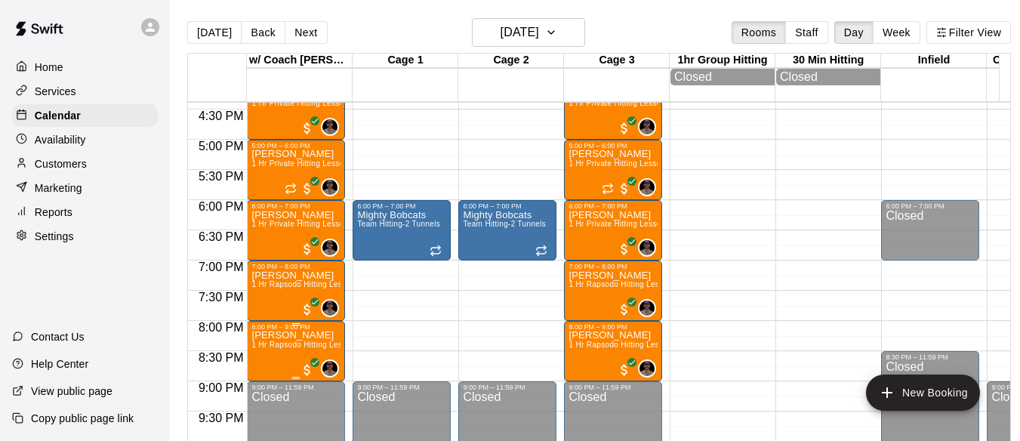
click at [285, 335] on p "[PERSON_NAME]" at bounding box center [295, 335] width 89 height 0
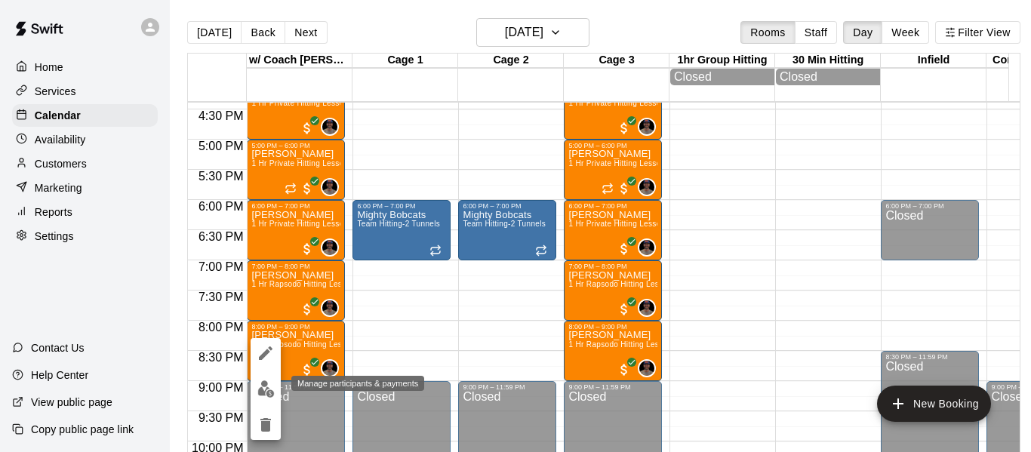
click at [266, 395] on img "edit" at bounding box center [265, 388] width 17 height 17
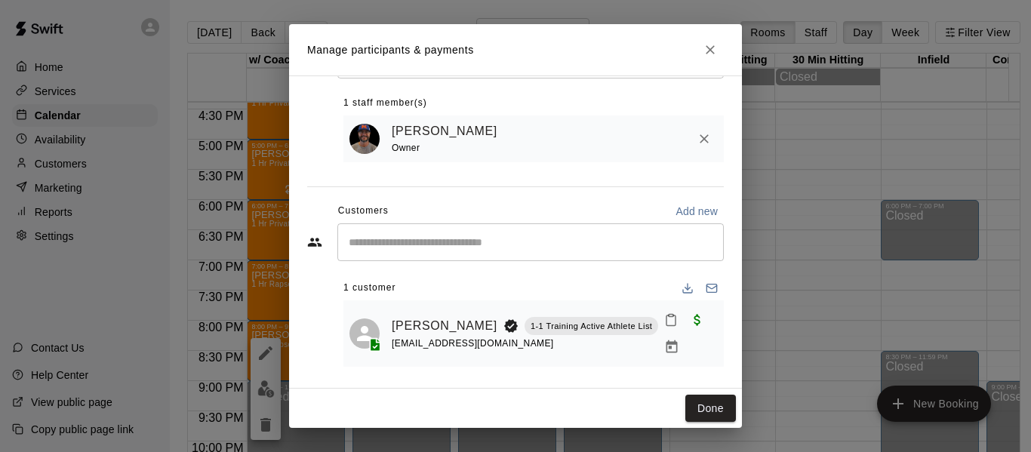
scroll to position [82, 0]
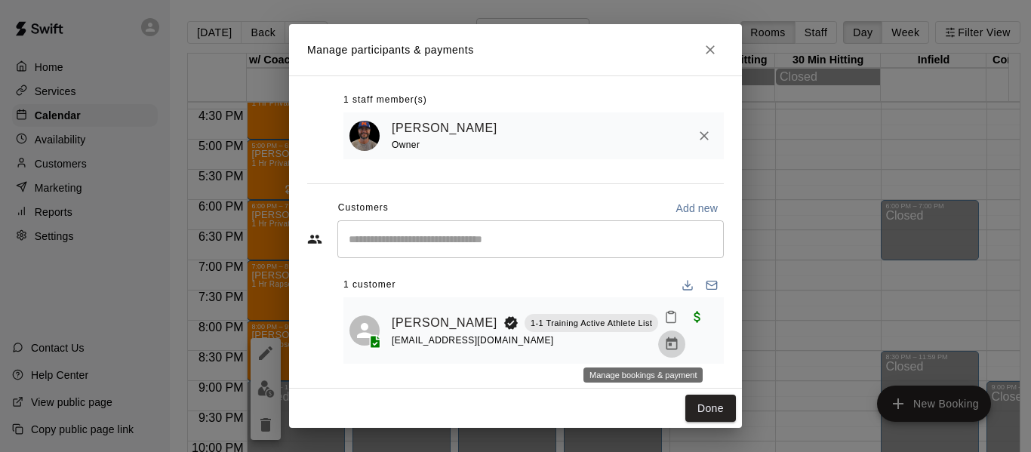
click at [666, 345] on icon "Manage bookings & payment" at bounding box center [671, 343] width 11 height 13
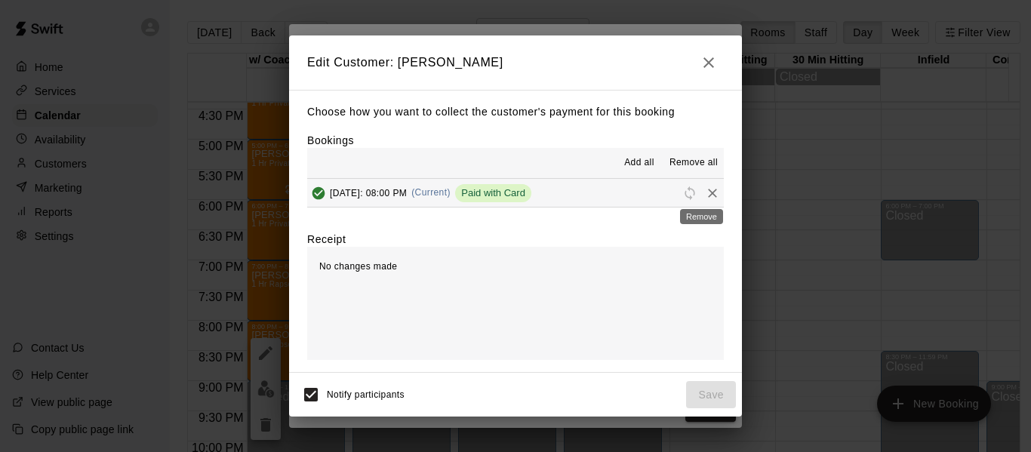
click at [708, 191] on icon "Remove" at bounding box center [712, 193] width 9 height 9
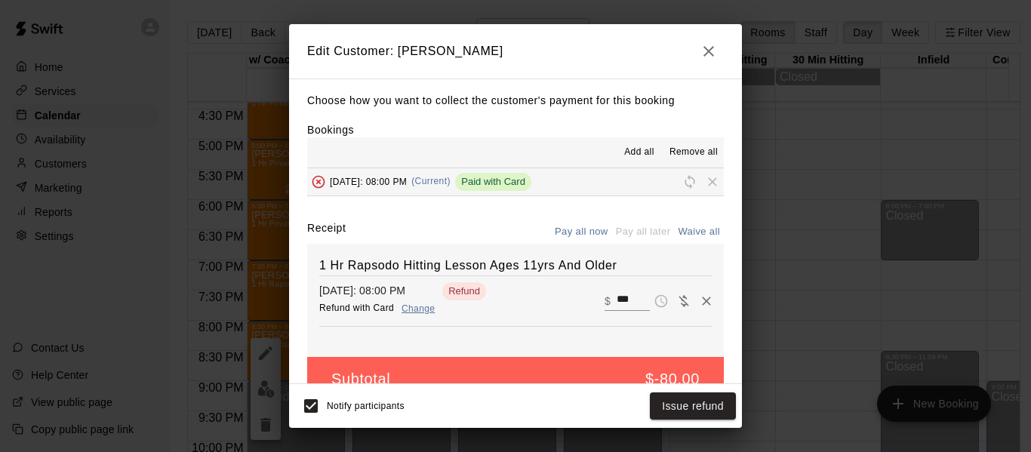
scroll to position [32, 0]
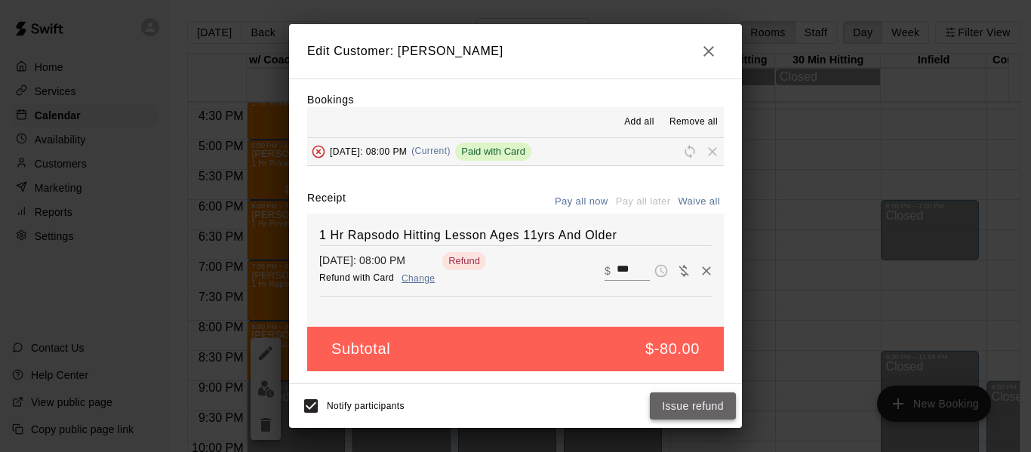
click at [690, 406] on button "Issue refund" at bounding box center [693, 406] width 86 height 28
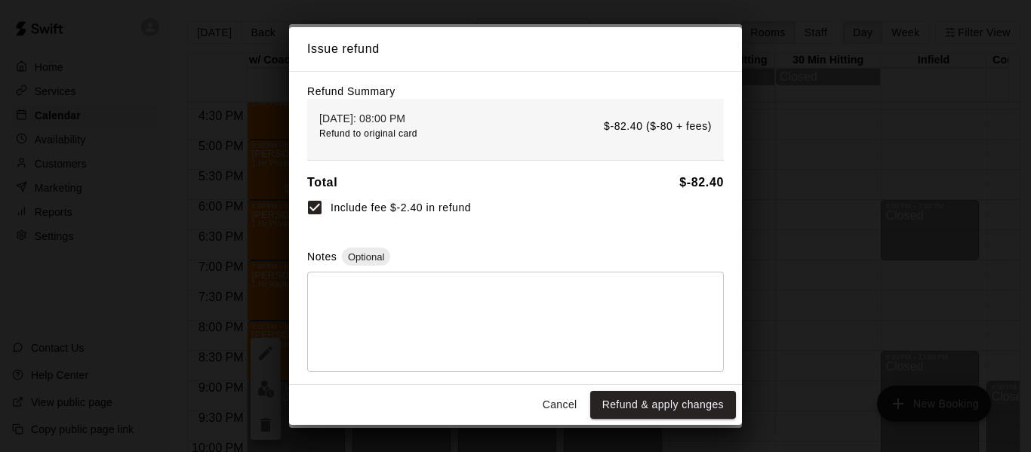
click at [690, 406] on button "Refund & apply changes" at bounding box center [663, 405] width 146 height 28
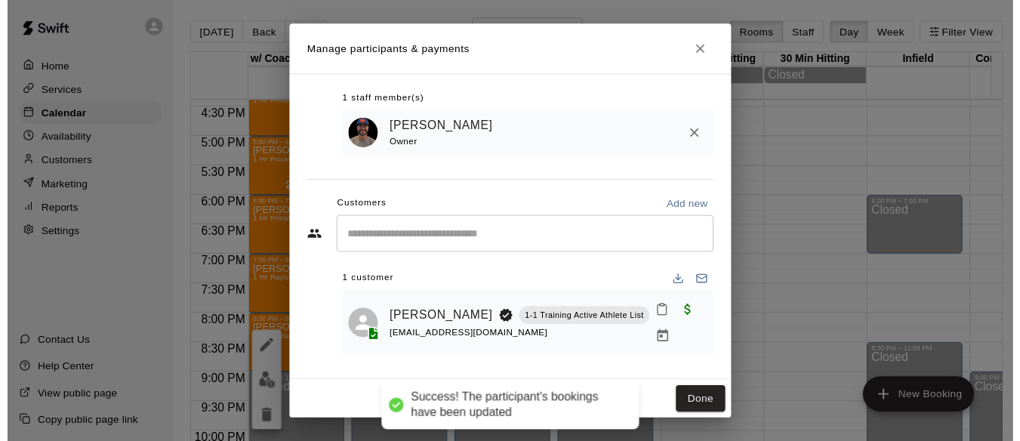
scroll to position [0, 0]
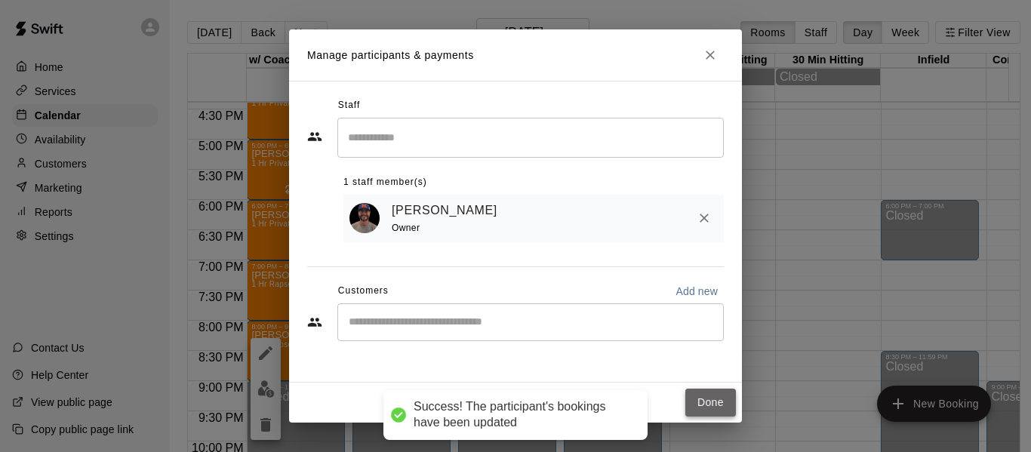
click at [722, 399] on button "Done" at bounding box center [710, 403] width 51 height 28
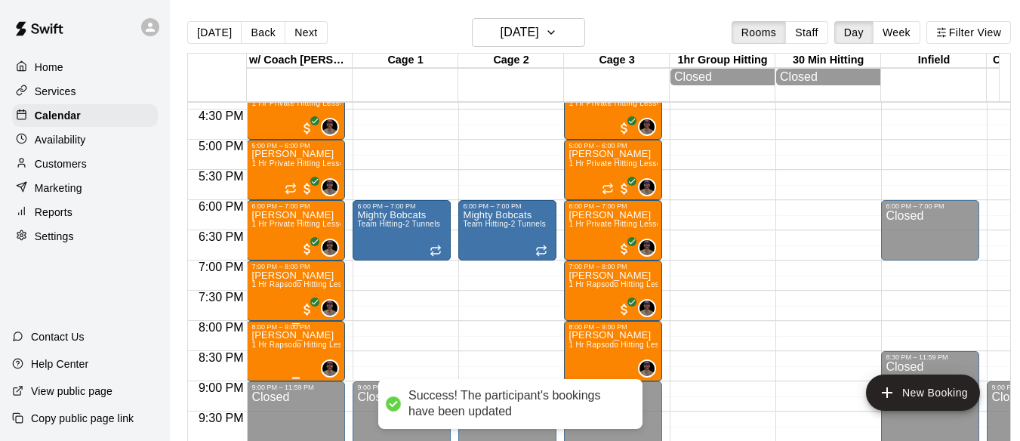
click at [300, 349] on span "1 Hr Rapsodo Hitting Lesson Ages 11yrs And Older" at bounding box center [342, 344] width 183 height 8
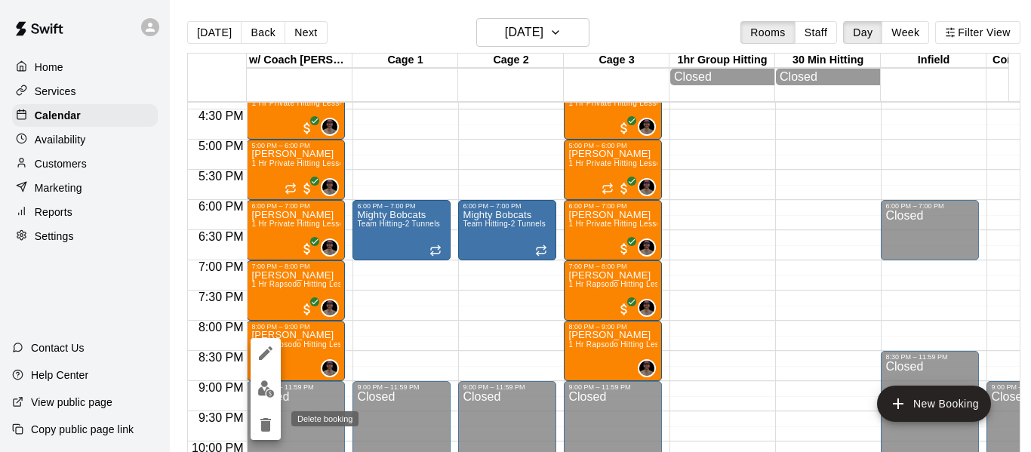
click at [263, 429] on icon "delete" at bounding box center [265, 425] width 11 height 14
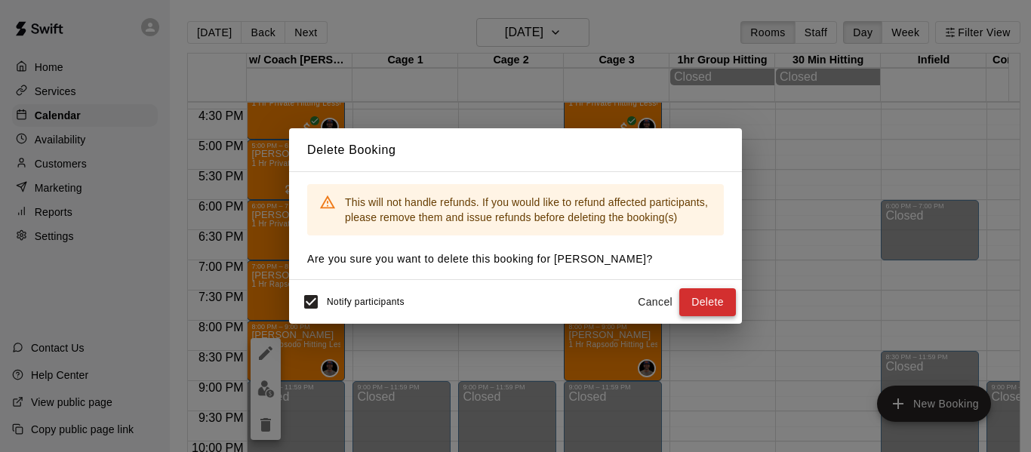
click at [700, 297] on button "Delete" at bounding box center [707, 302] width 57 height 28
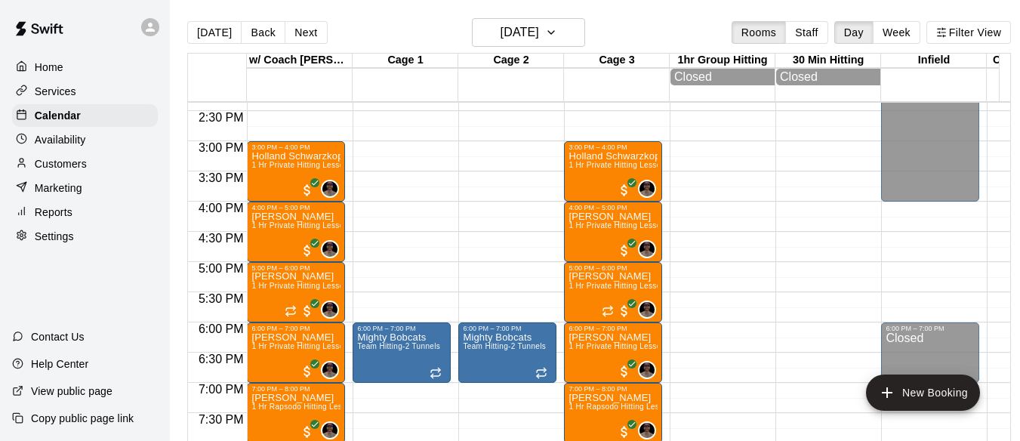
scroll to position [839, 0]
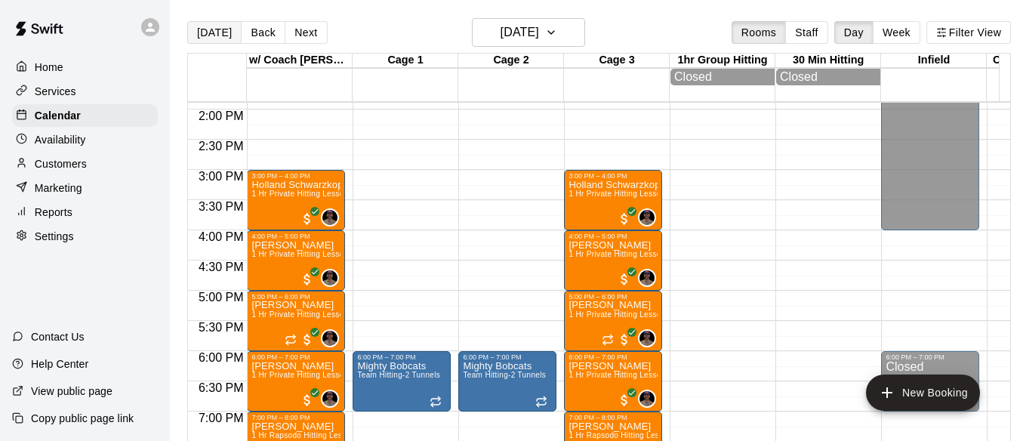
click at [222, 31] on button "[DATE]" at bounding box center [214, 32] width 54 height 23
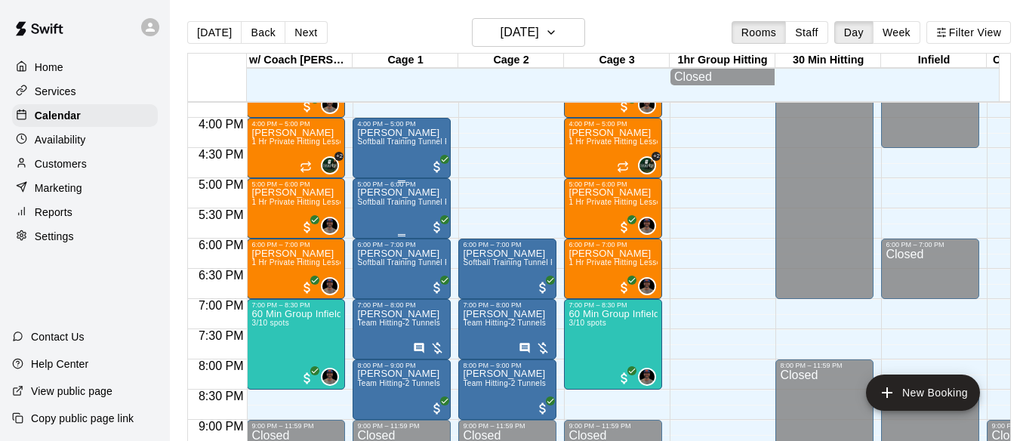
scroll to position [989, 0]
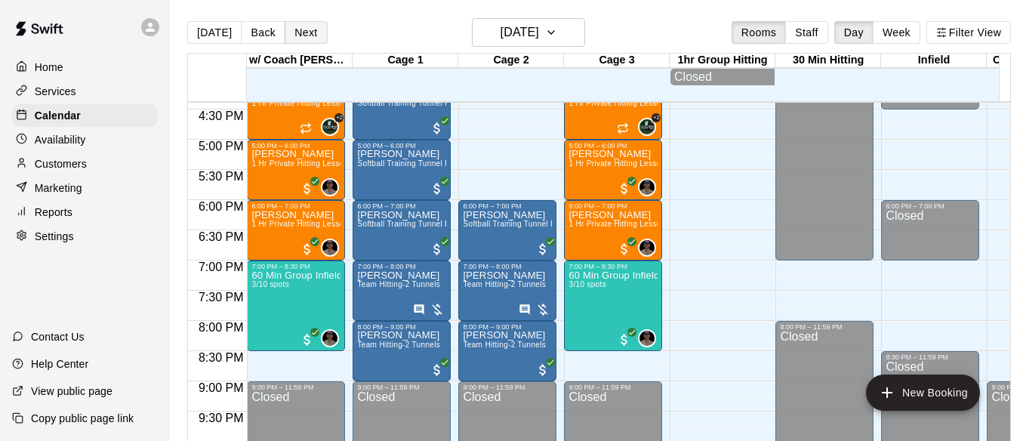
click at [294, 33] on button "Next" at bounding box center [306, 32] width 42 height 23
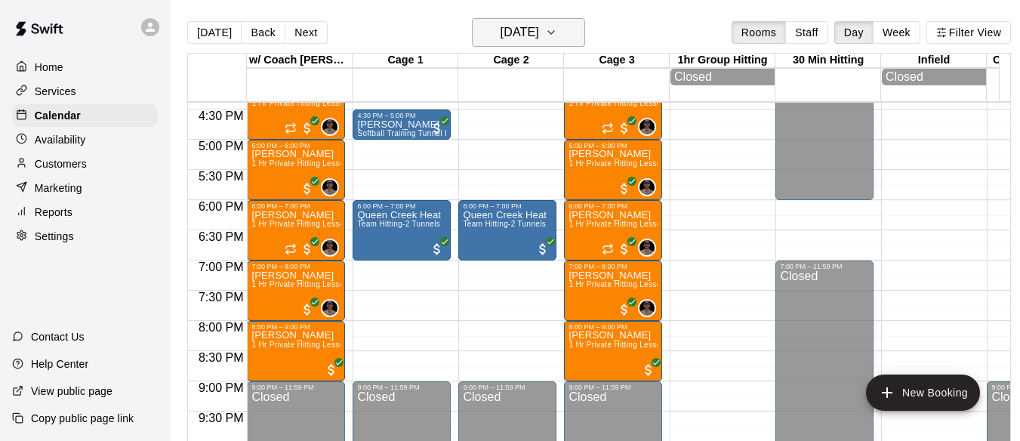
click at [557, 35] on icon "button" at bounding box center [551, 32] width 12 height 18
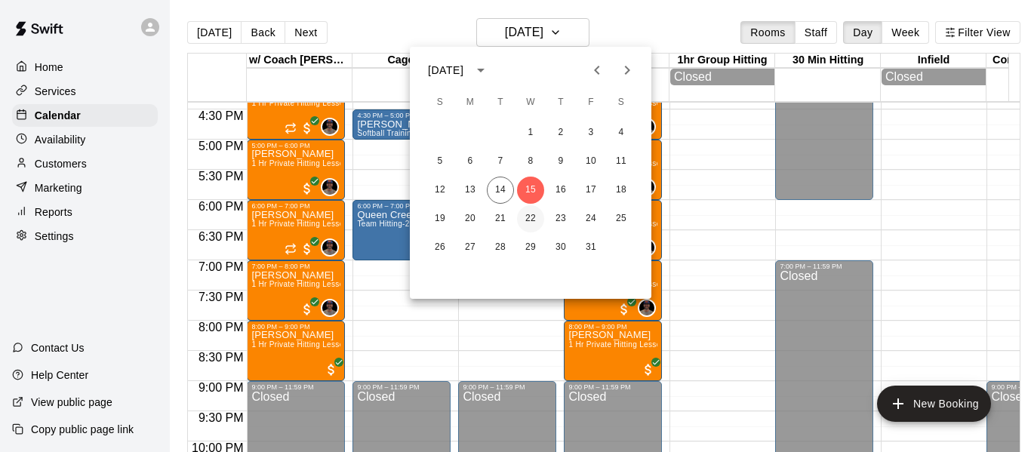
click at [533, 216] on button "22" at bounding box center [530, 218] width 27 height 27
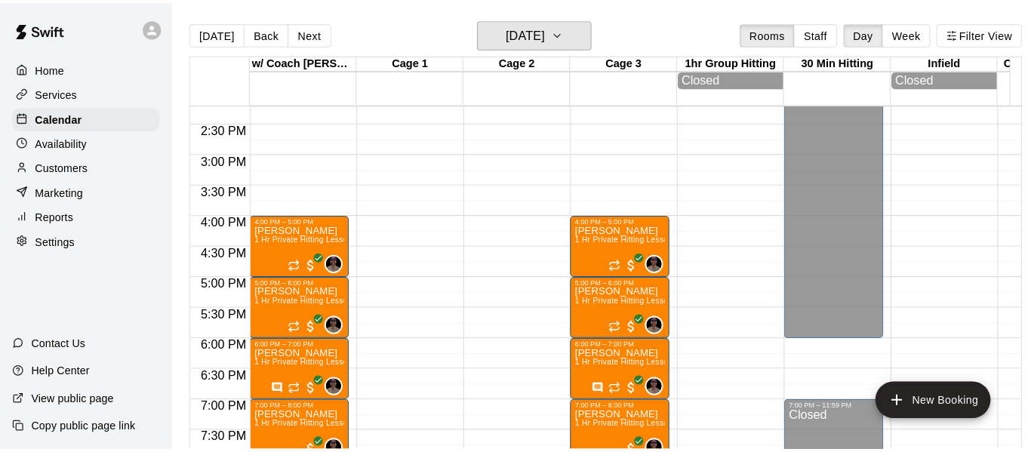
scroll to position [888, 0]
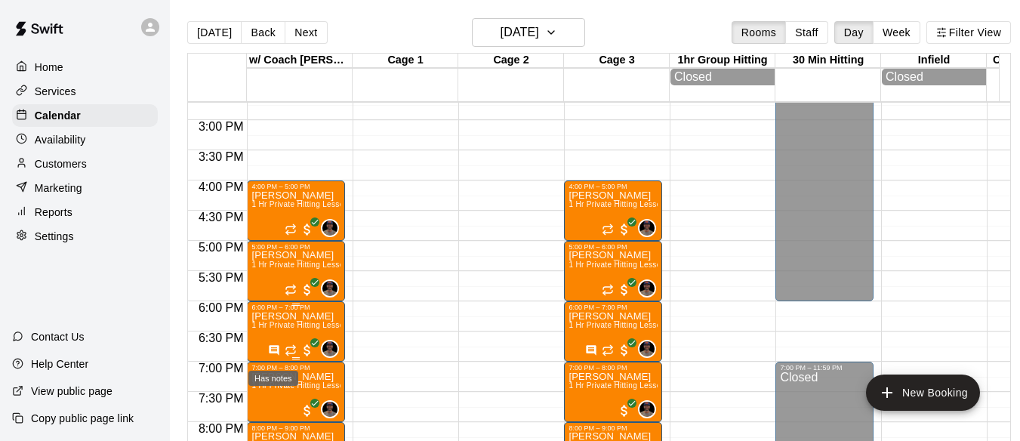
click at [274, 353] on icon "Has notes" at bounding box center [274, 350] width 12 height 12
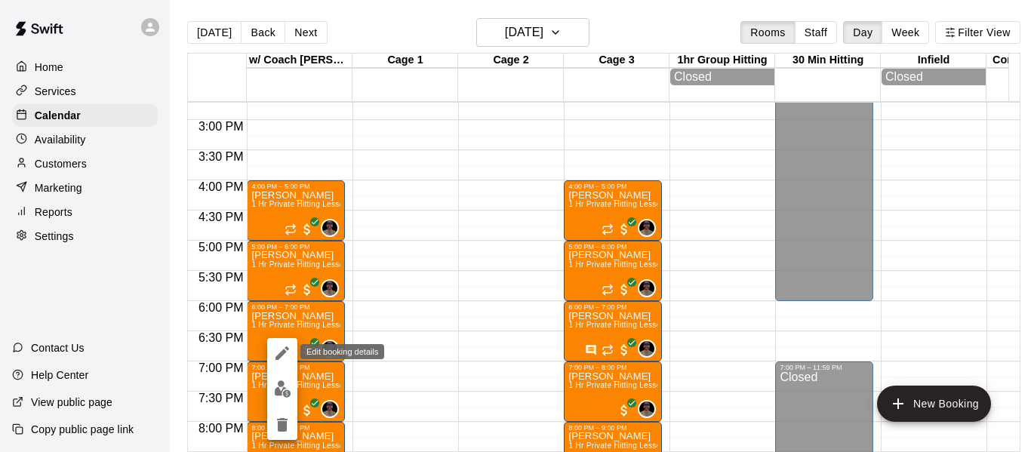
click at [280, 358] on icon "edit" at bounding box center [282, 353] width 14 height 14
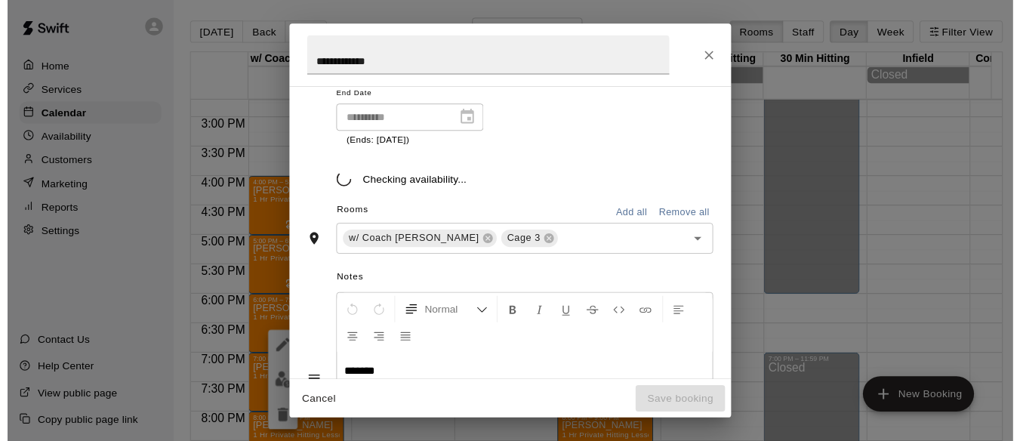
scroll to position [326, 0]
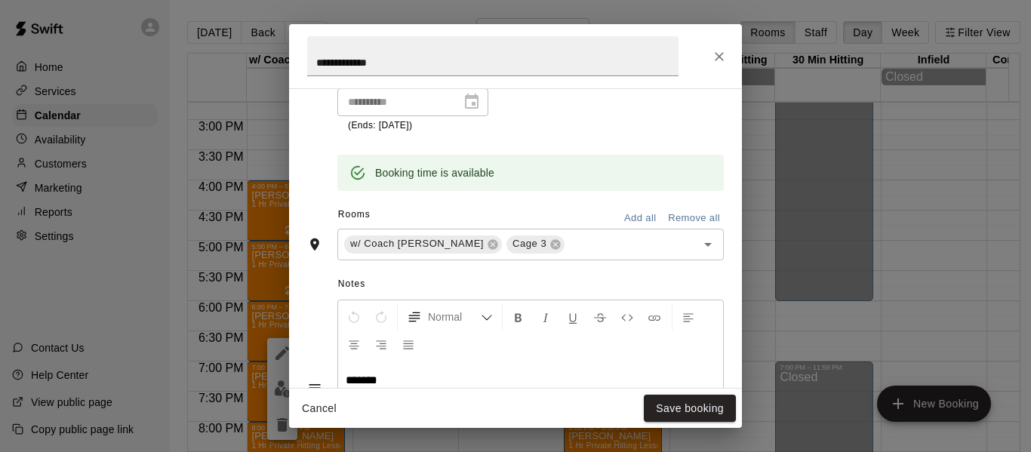
click at [718, 60] on icon "Close" at bounding box center [719, 56] width 15 height 15
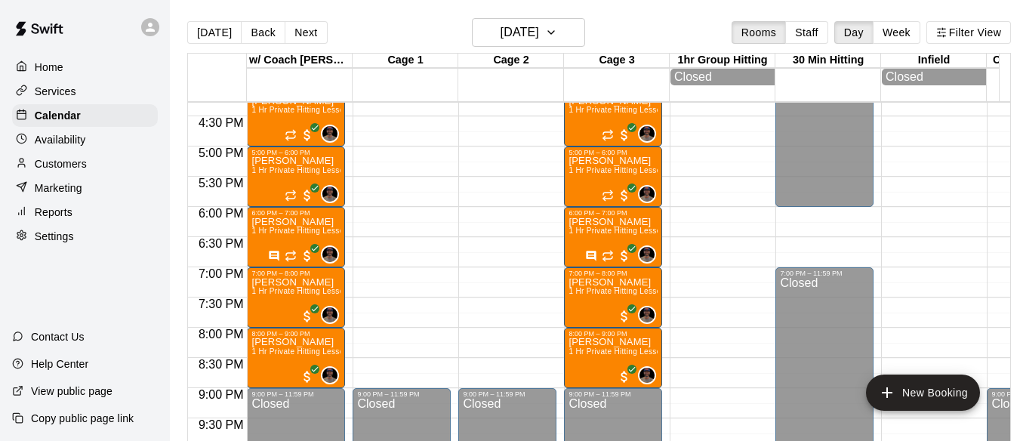
scroll to position [989, 0]
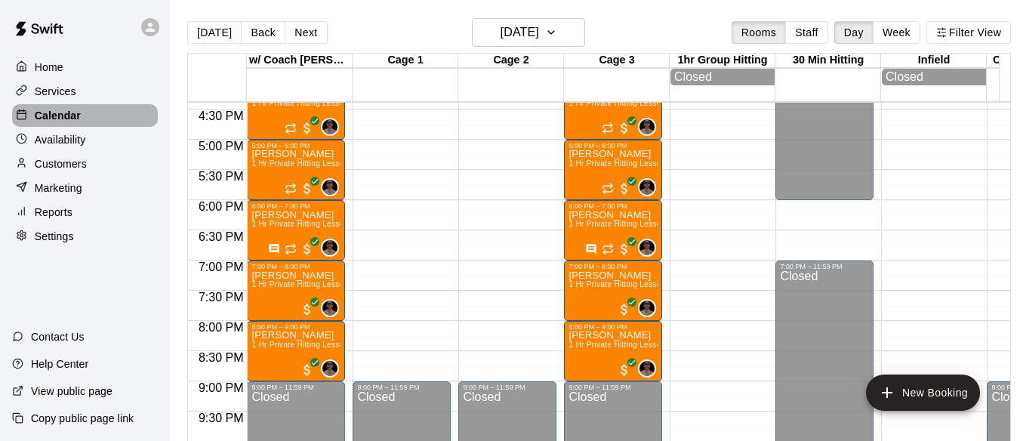
click at [85, 118] on div "Calendar" at bounding box center [85, 115] width 146 height 23
click at [62, 63] on p "Home" at bounding box center [49, 67] width 29 height 15
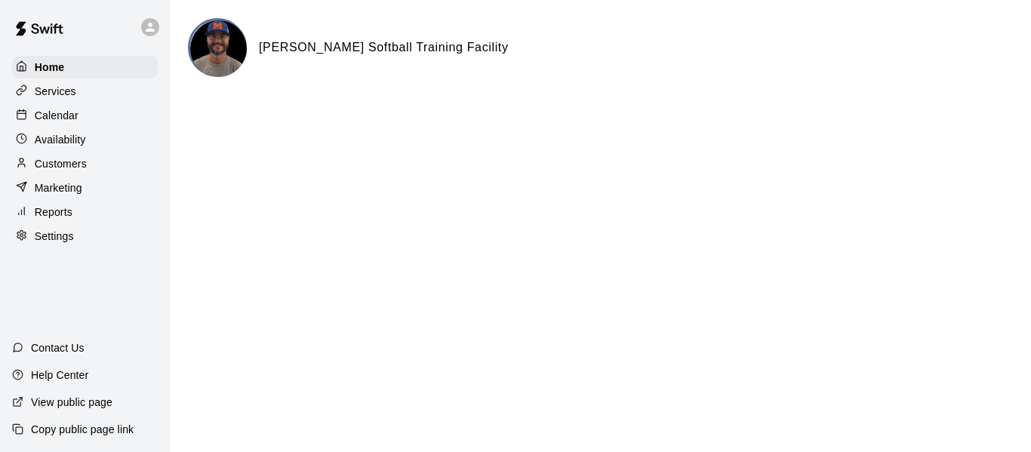
click at [79, 119] on div "Calendar" at bounding box center [85, 115] width 146 height 23
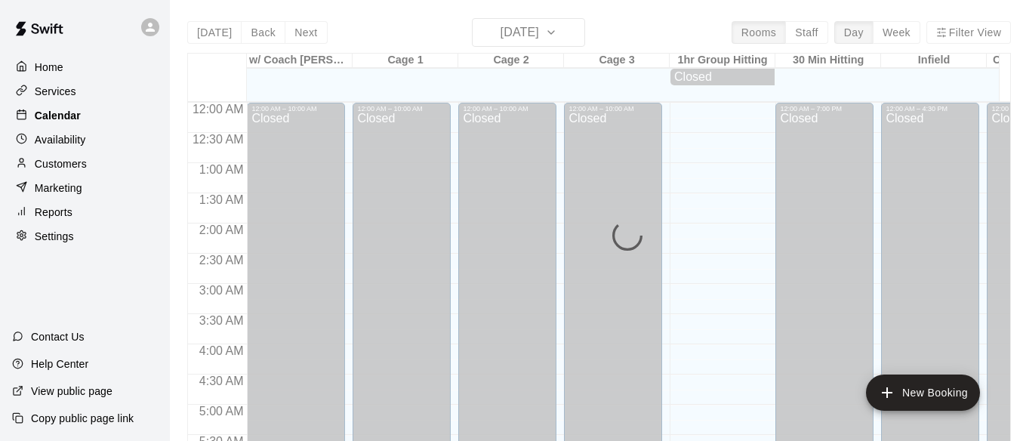
scroll to position [869, 0]
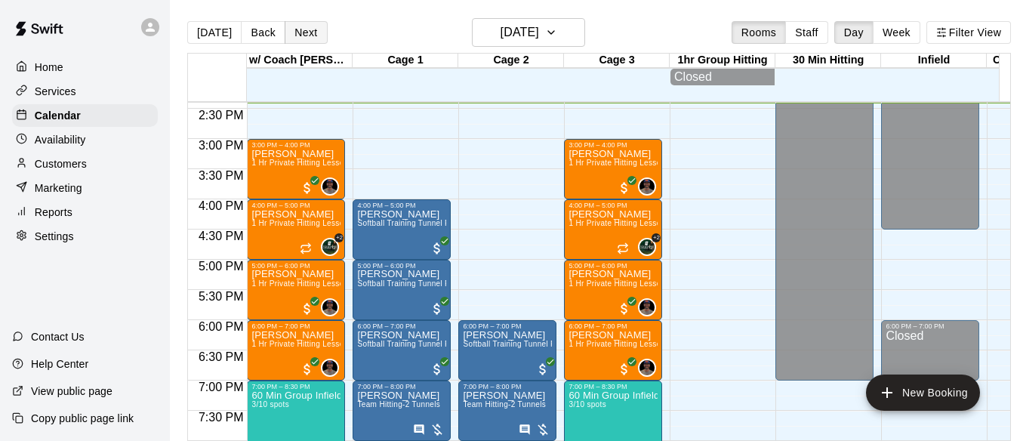
click at [306, 32] on button "Next" at bounding box center [306, 32] width 42 height 23
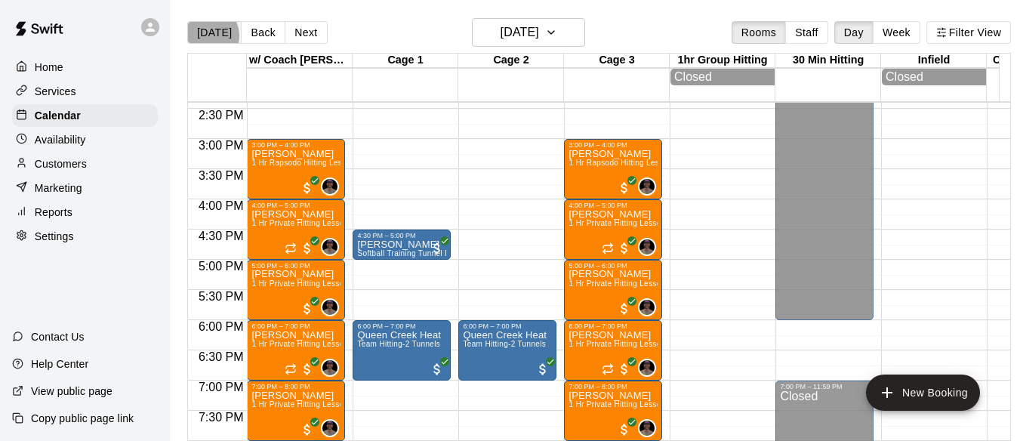
click at [207, 35] on button "[DATE]" at bounding box center [214, 32] width 54 height 23
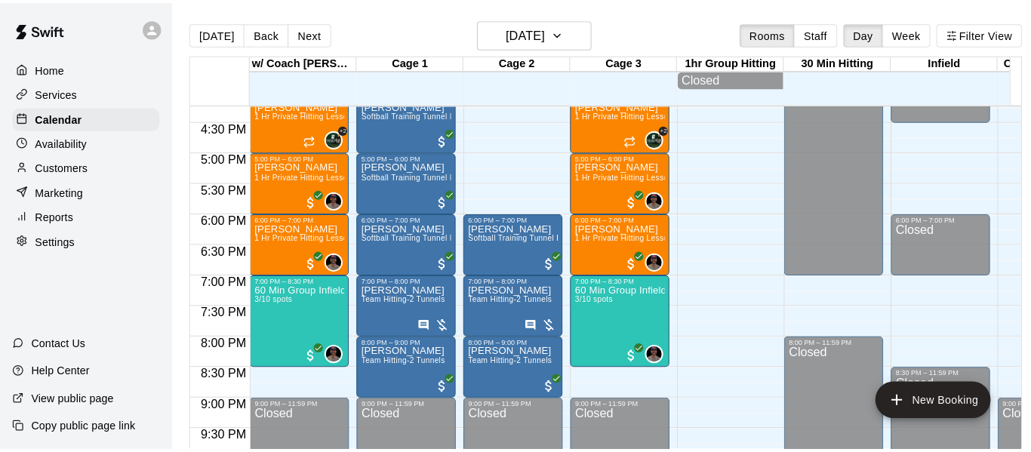
scroll to position [995, 0]
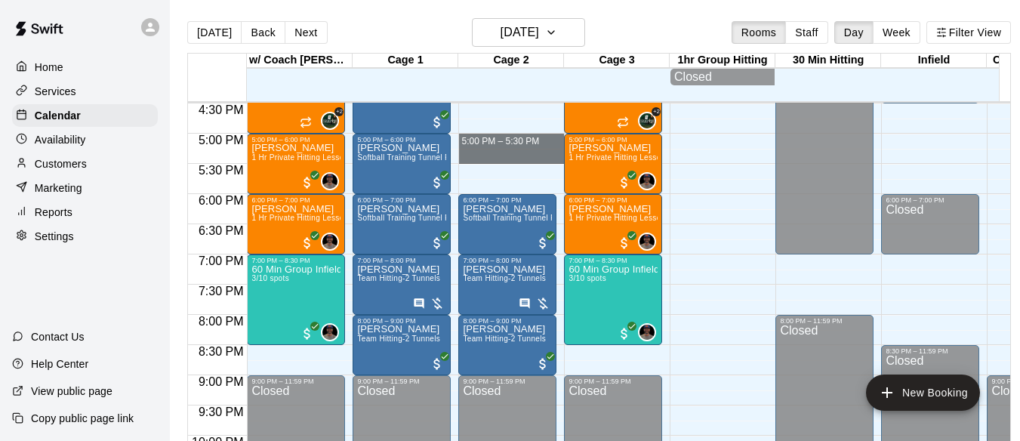
drag, startPoint x: 497, startPoint y: 141, endPoint x: 495, endPoint y: 153, distance: 12.2
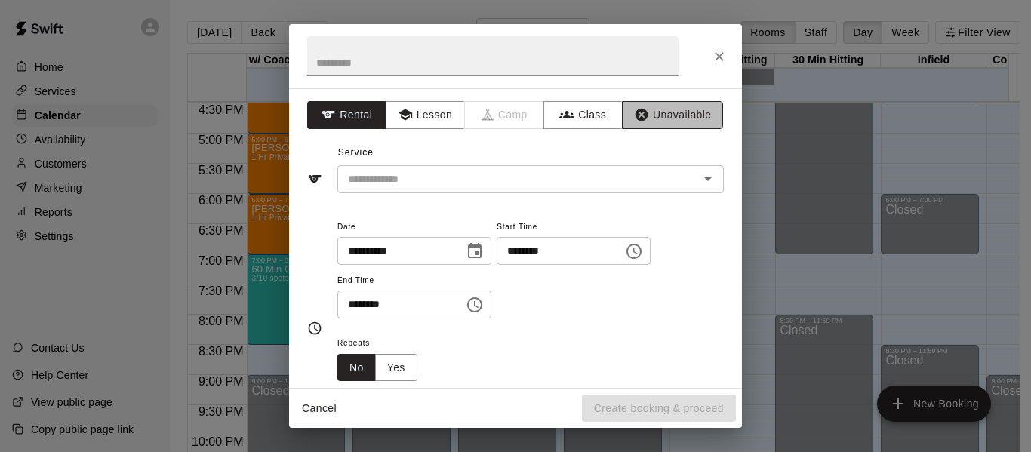
click at [674, 110] on button "Unavailable" at bounding box center [672, 115] width 101 height 28
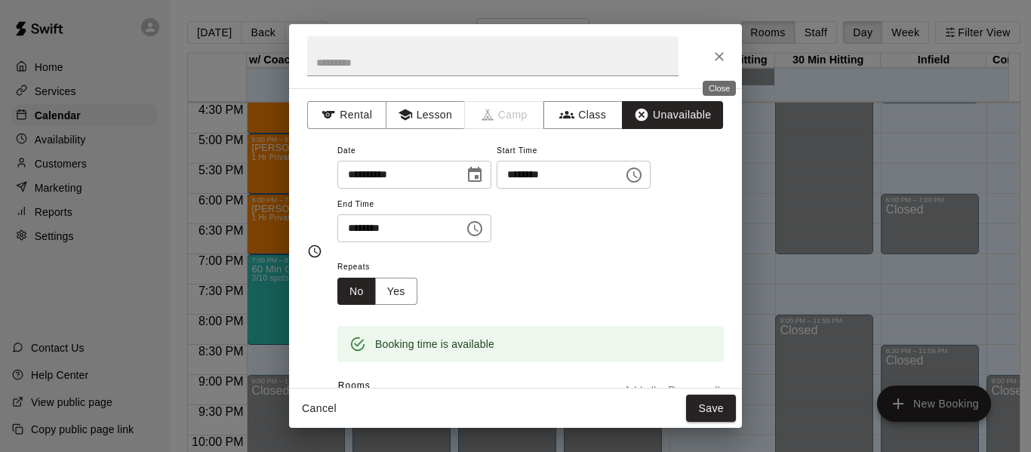
click at [723, 54] on icon "Close" at bounding box center [719, 56] width 15 height 15
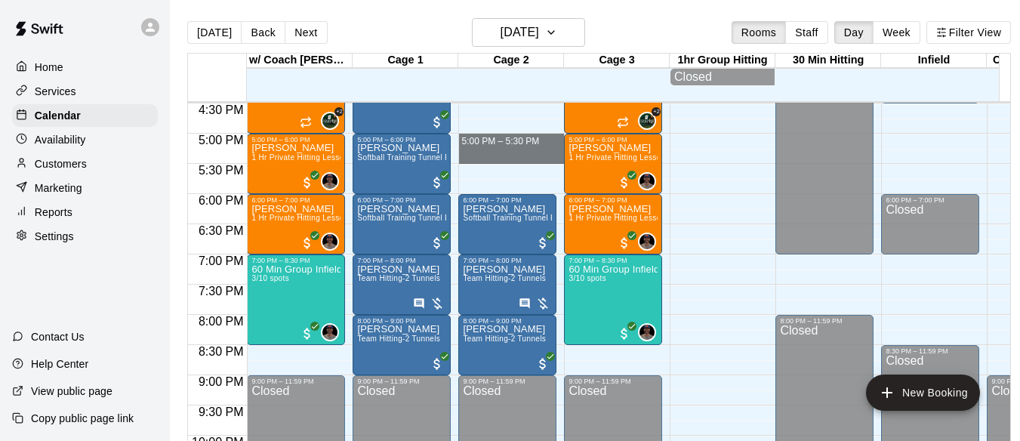
drag, startPoint x: 503, startPoint y: 140, endPoint x: 503, endPoint y: 155, distance: 15.8
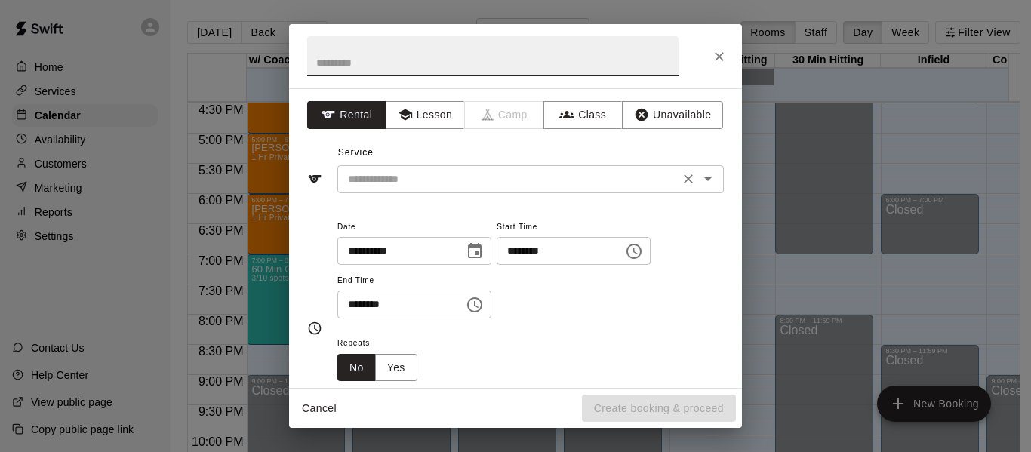
click at [398, 181] on input "text" at bounding box center [508, 179] width 333 height 19
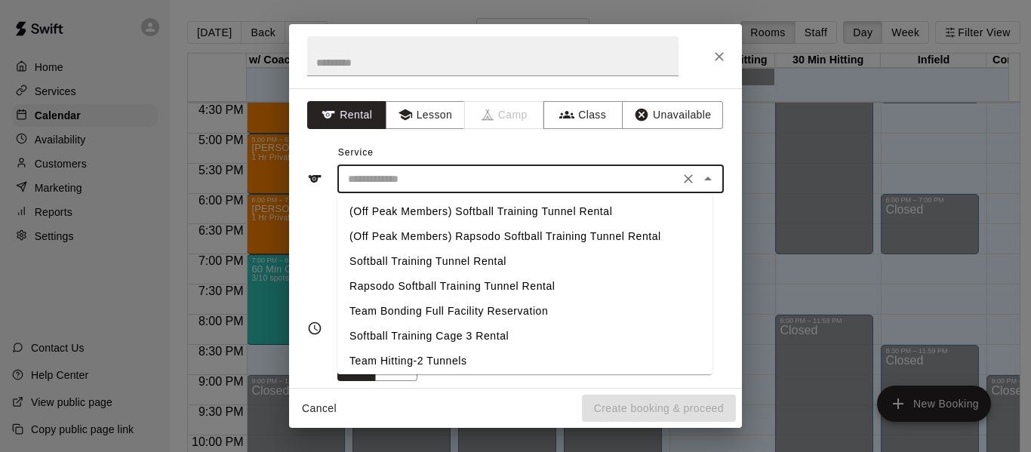
click at [419, 263] on li "Softball Training Tunnel Rental" at bounding box center [524, 261] width 375 height 25
type input "**********"
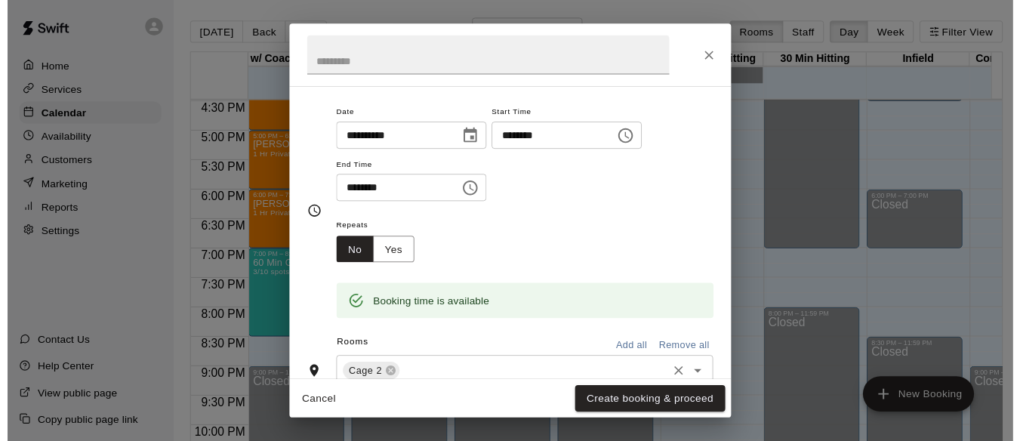
scroll to position [151, 0]
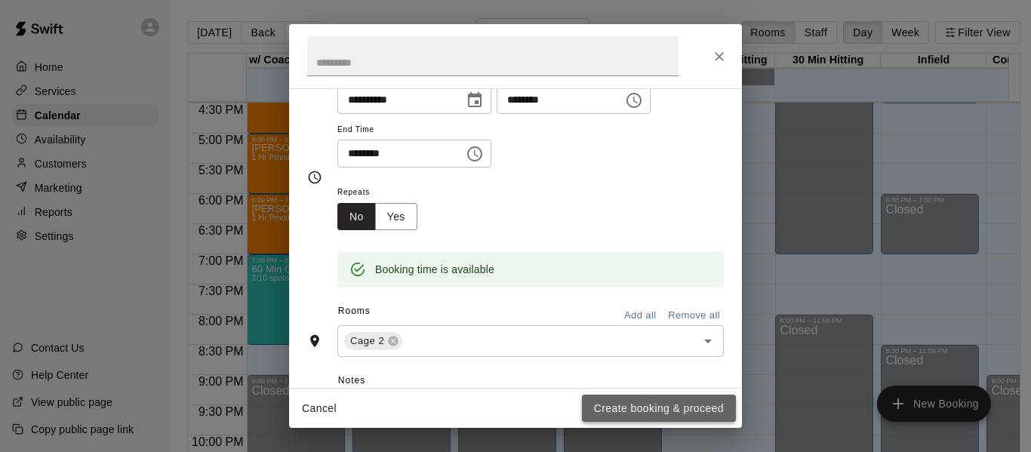
click at [651, 408] on button "Create booking & proceed" at bounding box center [659, 409] width 154 height 28
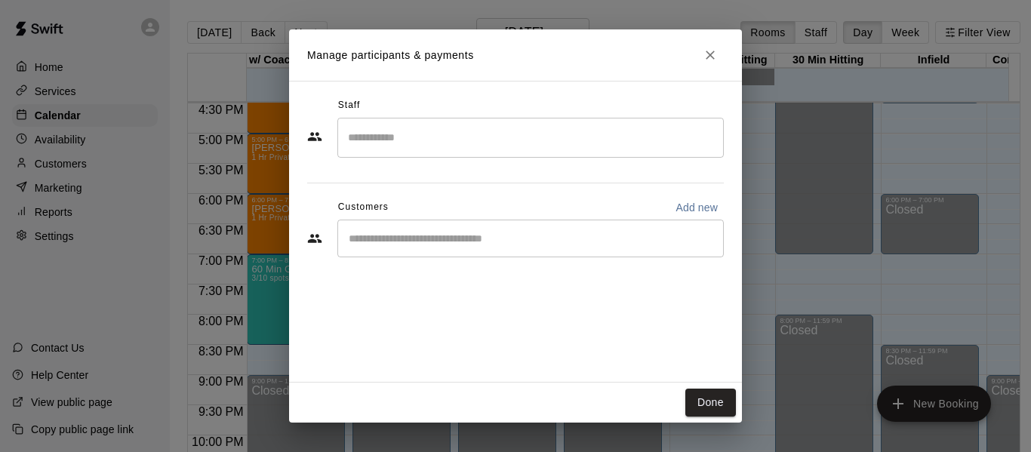
click at [400, 241] on input "Start typing to search customers..." at bounding box center [530, 238] width 373 height 15
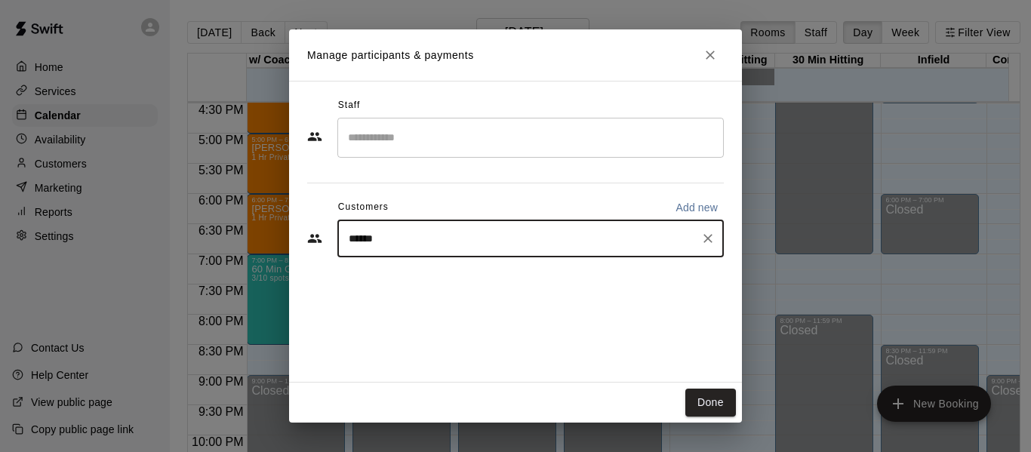
type input "*******"
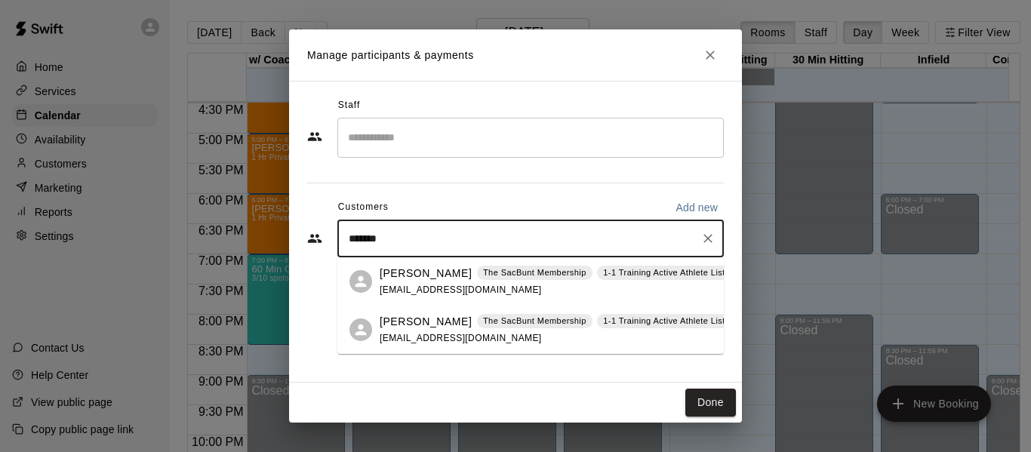
click at [417, 320] on p "[PERSON_NAME]" at bounding box center [426, 322] width 92 height 16
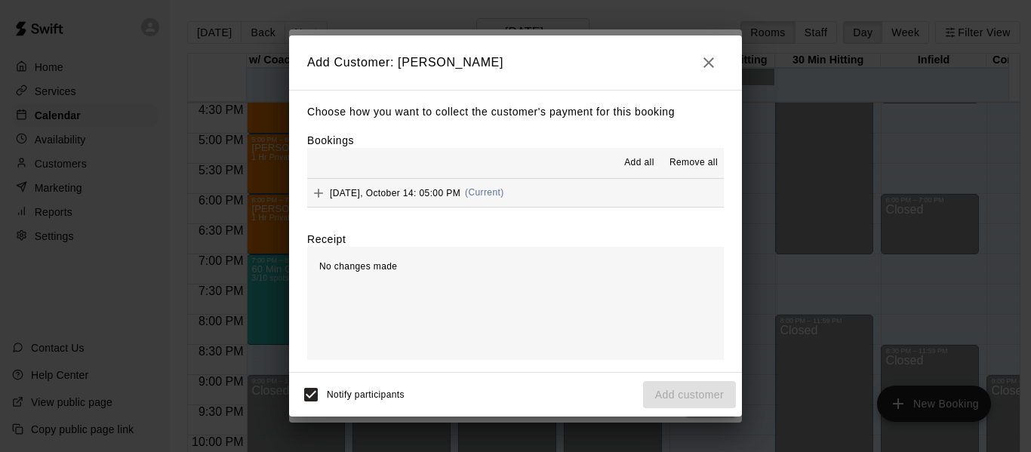
click at [560, 199] on button "[DATE], October 14: 05:00 PM (Current)" at bounding box center [515, 193] width 417 height 28
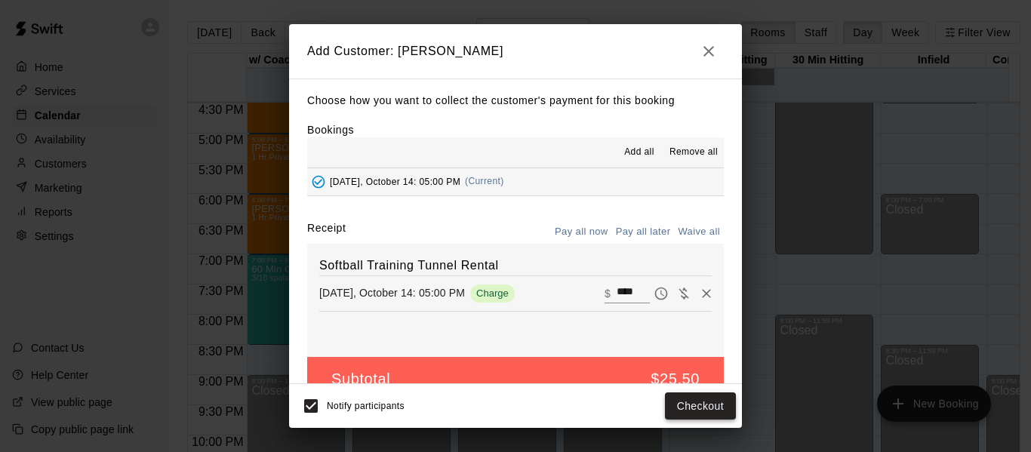
click at [710, 406] on button "Checkout" at bounding box center [700, 406] width 71 height 28
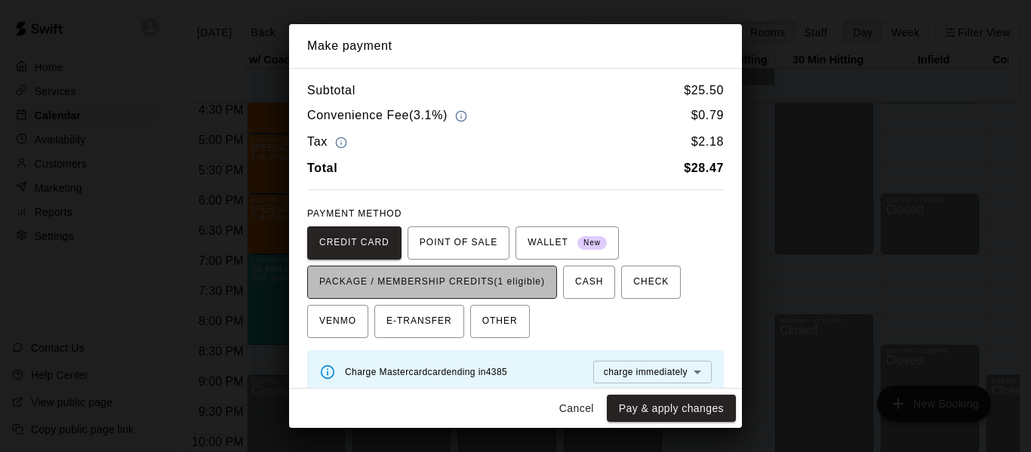
click at [535, 285] on span "PACKAGE / MEMBERSHIP CREDITS (1 eligible)" at bounding box center [432, 282] width 226 height 24
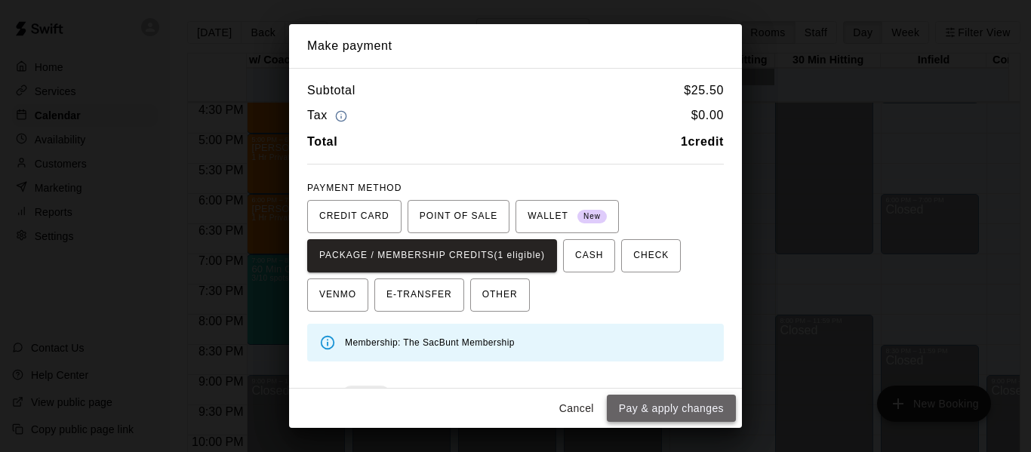
click at [693, 408] on button "Pay & apply changes" at bounding box center [671, 409] width 129 height 28
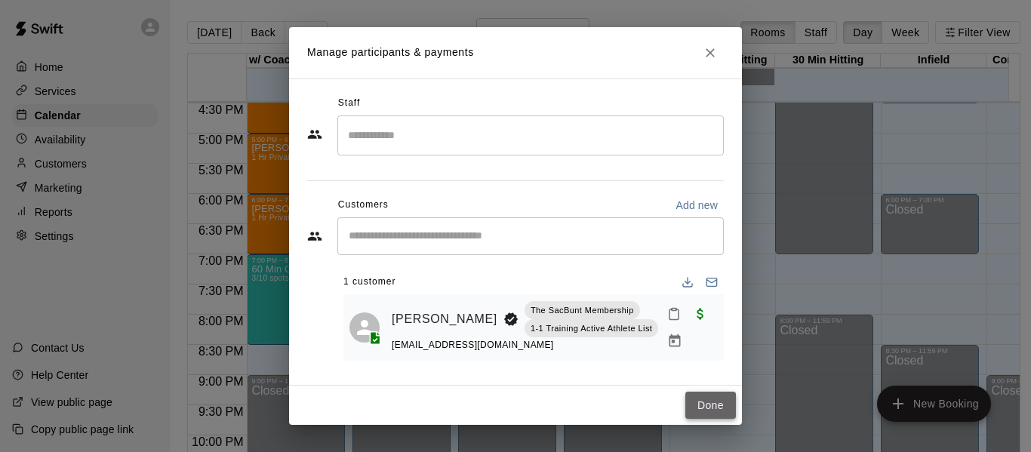
click at [712, 406] on button "Done" at bounding box center [710, 406] width 51 height 28
